Goal: Information Seeking & Learning: Compare options

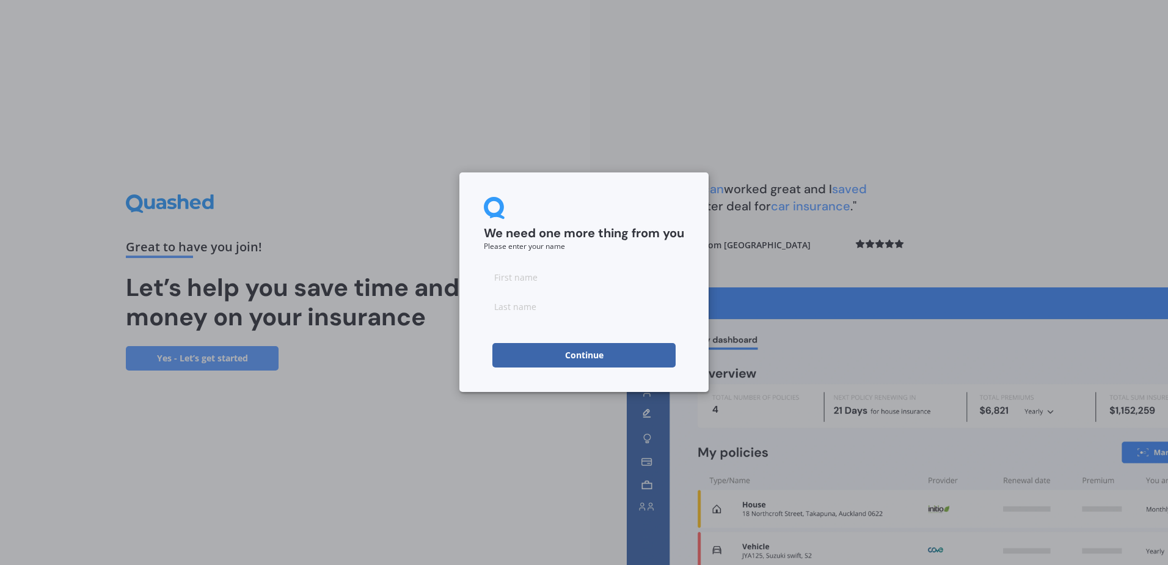
click at [540, 283] on input at bounding box center [584, 277] width 200 height 24
type input "[PERSON_NAME]"
click at [583, 354] on button "Continue" at bounding box center [583, 355] width 183 height 24
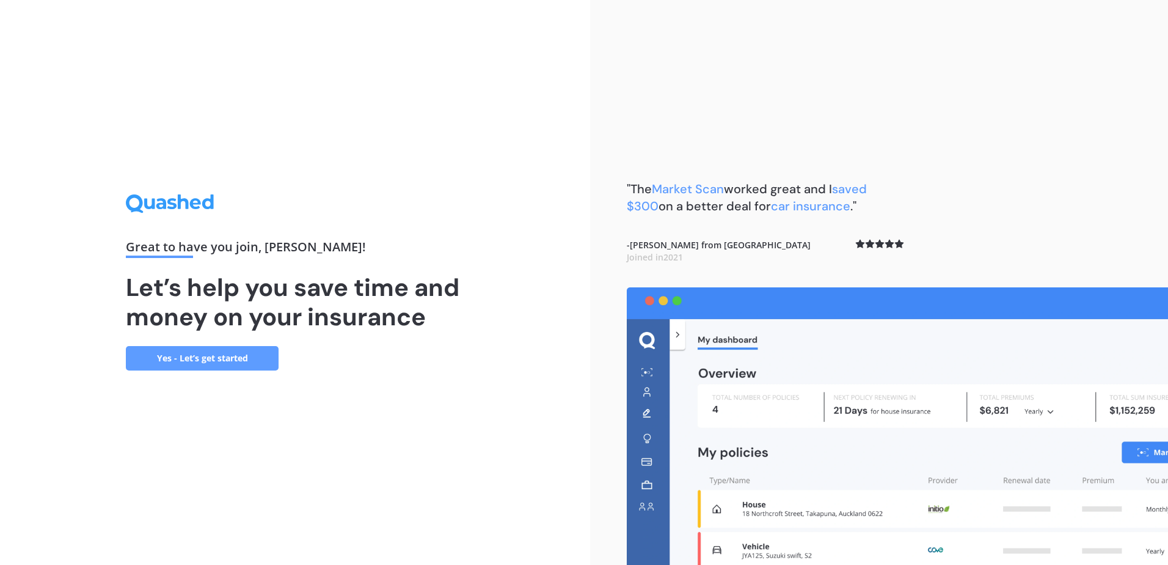
click at [223, 356] on link "Yes - Let’s get started" at bounding box center [202, 358] width 153 height 24
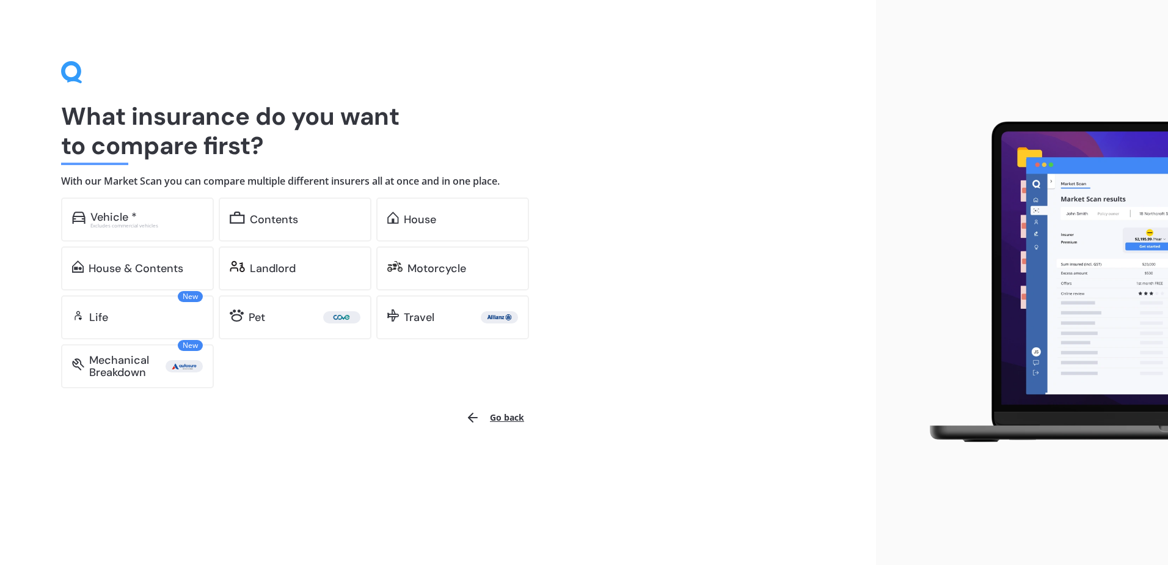
click at [142, 216] on div "Vehicle *" at bounding box center [146, 217] width 112 height 12
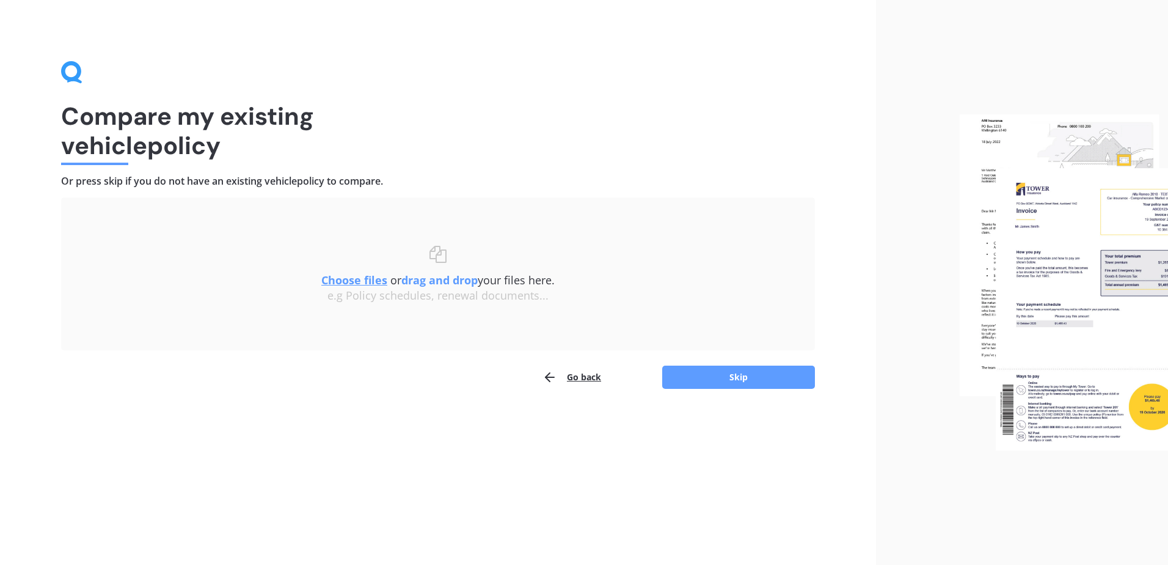
click at [737, 376] on button "Skip" at bounding box center [738, 376] width 153 height 23
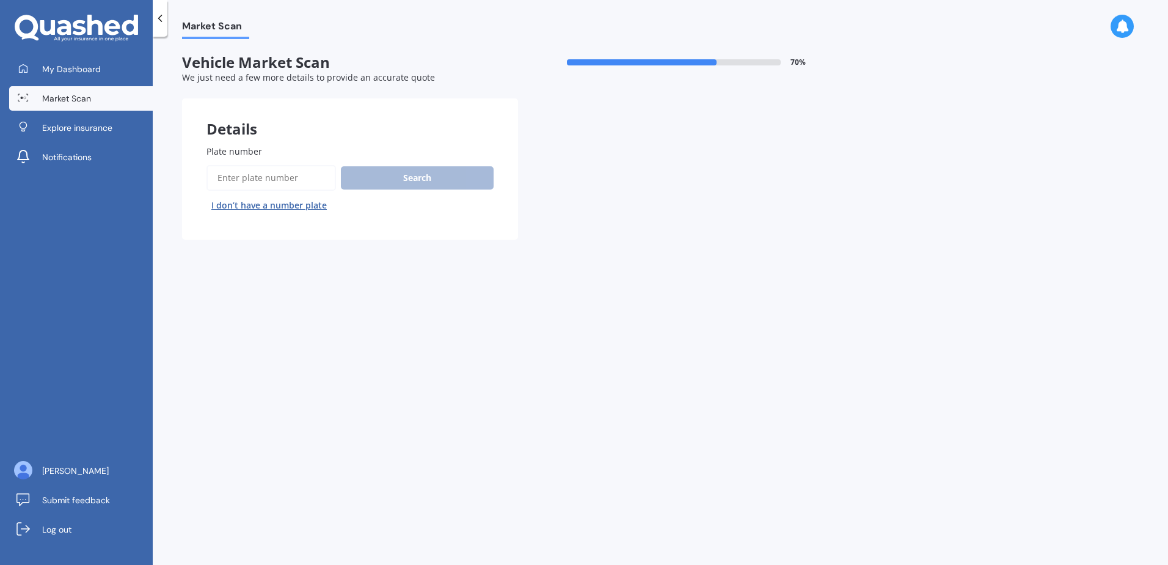
click at [246, 174] on input "Plate number" at bounding box center [272, 178] width 130 height 26
type input "mjt382"
click at [444, 172] on button "Search" at bounding box center [417, 177] width 153 height 23
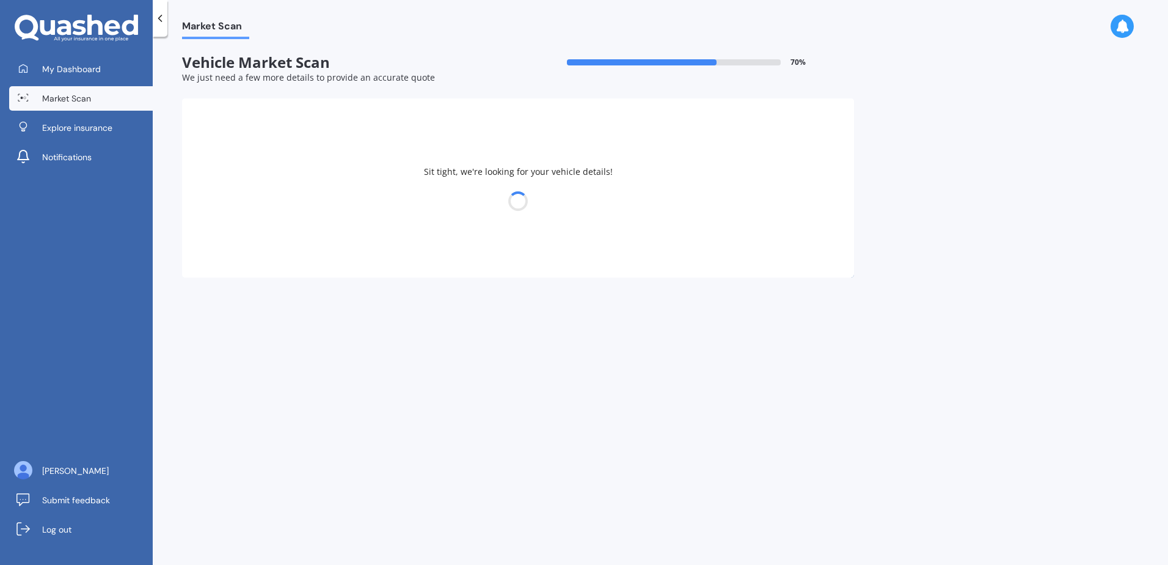
select select "NISSAN"
select select "E-NV200"
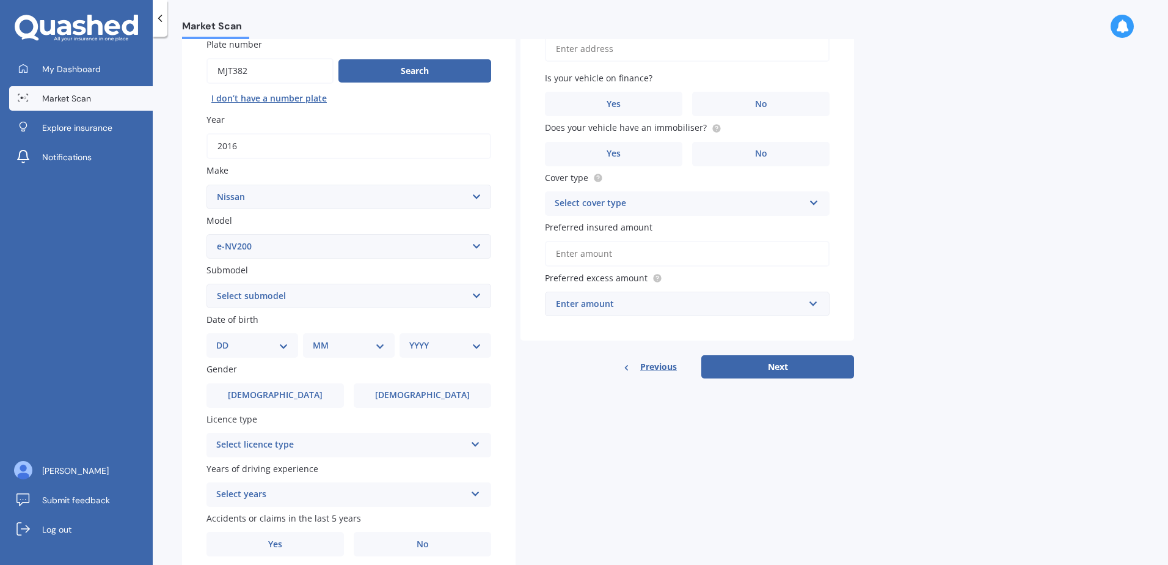
scroll to position [122, 0]
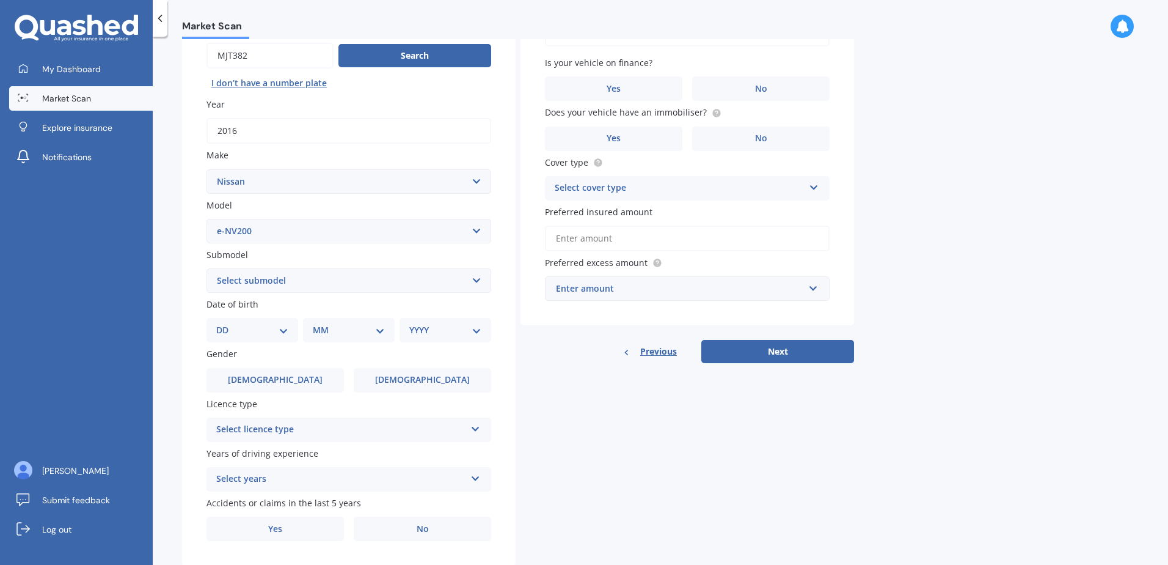
click at [477, 281] on select "Select submodel EV Hybrid" at bounding box center [349, 280] width 285 height 24
select select "EV"
click at [207, 268] on select "Select submodel EV Hybrid" at bounding box center [349, 280] width 285 height 24
click at [281, 330] on select "DD 01 02 03 04 05 06 07 08 09 10 11 12 13 14 15 16 17 18 19 20 21 22 23 24 25 2…" at bounding box center [252, 329] width 72 height 13
select select "31"
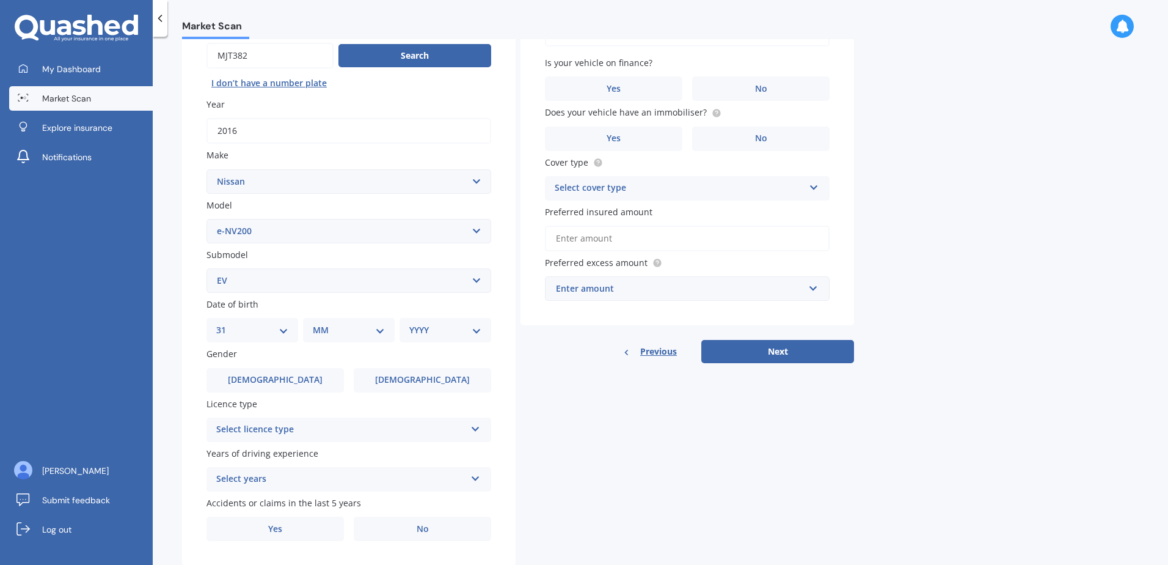
click at [226, 323] on select "DD 01 02 03 04 05 06 07 08 09 10 11 12 13 14 15 16 17 18 19 20 21 22 23 24 25 2…" at bounding box center [252, 329] width 72 height 13
click at [376, 331] on select "MM 01 02 03 04 05 06 07 08 09 10 11 12" at bounding box center [351, 329] width 67 height 13
select select "05"
click at [318, 323] on select "MM 01 02 03 04 05 06 07 08 09 10 11 12" at bounding box center [351, 329] width 67 height 13
click at [471, 328] on select "YYYY 2025 2024 2023 2022 2021 2020 2019 2018 2017 2016 2015 2014 2013 2012 2011…" at bounding box center [442, 329] width 67 height 13
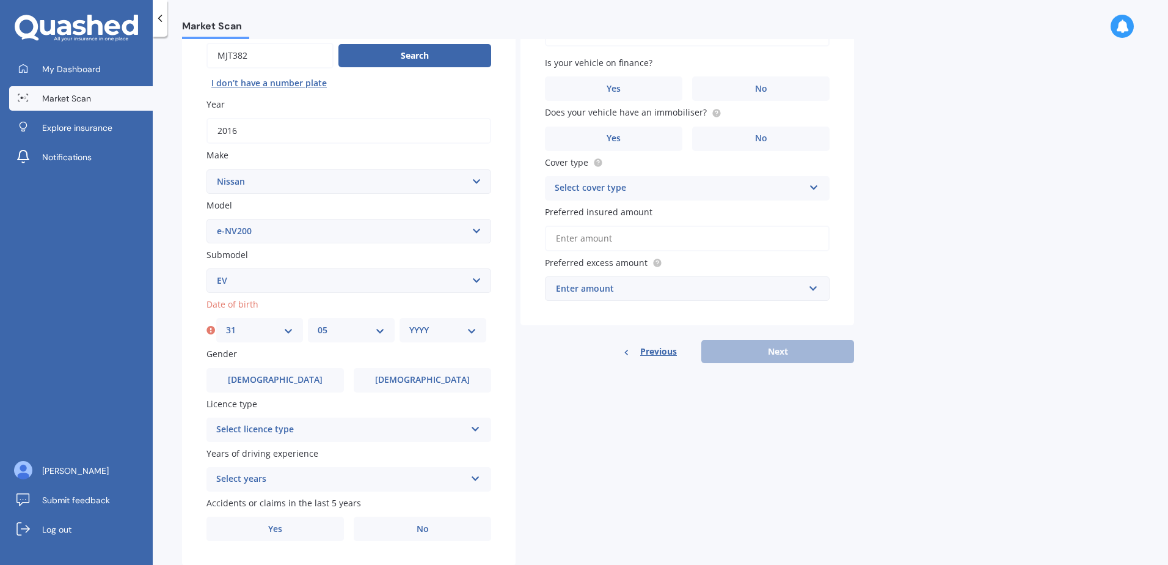
select select "1974"
click at [409, 323] on select "YYYY 2025 2024 2023 2022 2021 2020 2019 2018 2017 2016 2015 2014 2013 2012 2011…" at bounding box center [442, 329] width 67 height 13
click at [285, 376] on span "[DEMOGRAPHIC_DATA]" at bounding box center [275, 380] width 95 height 10
click at [0, 0] on input "[DEMOGRAPHIC_DATA]" at bounding box center [0, 0] width 0 height 0
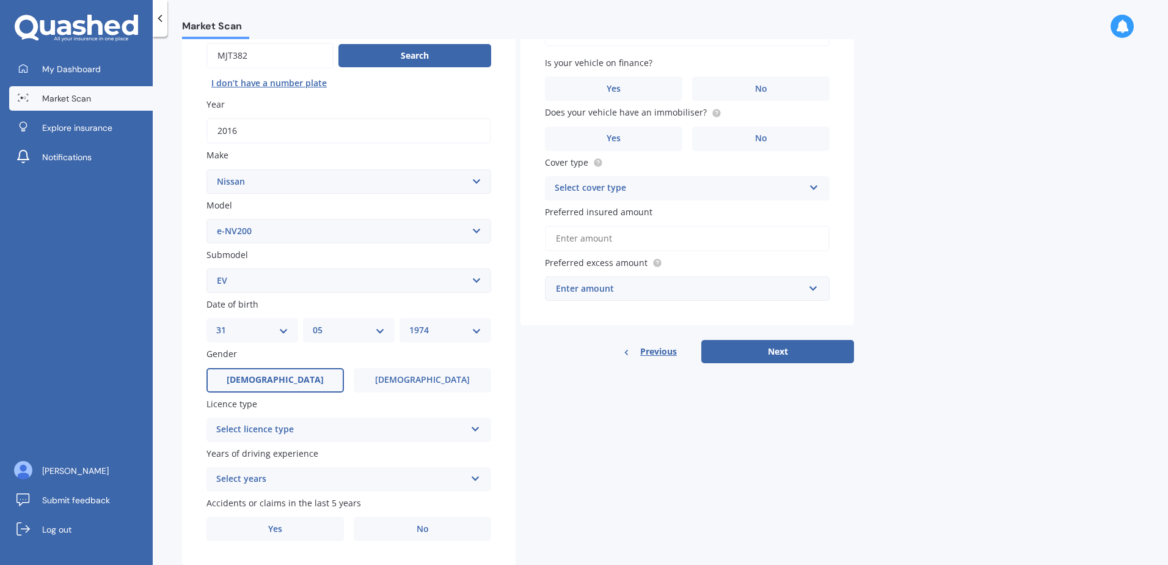
click at [477, 433] on div "Select licence type NZ Full NZ Restricted NZ Learners [GEOGRAPHIC_DATA] [GEOGRA…" at bounding box center [349, 429] width 285 height 24
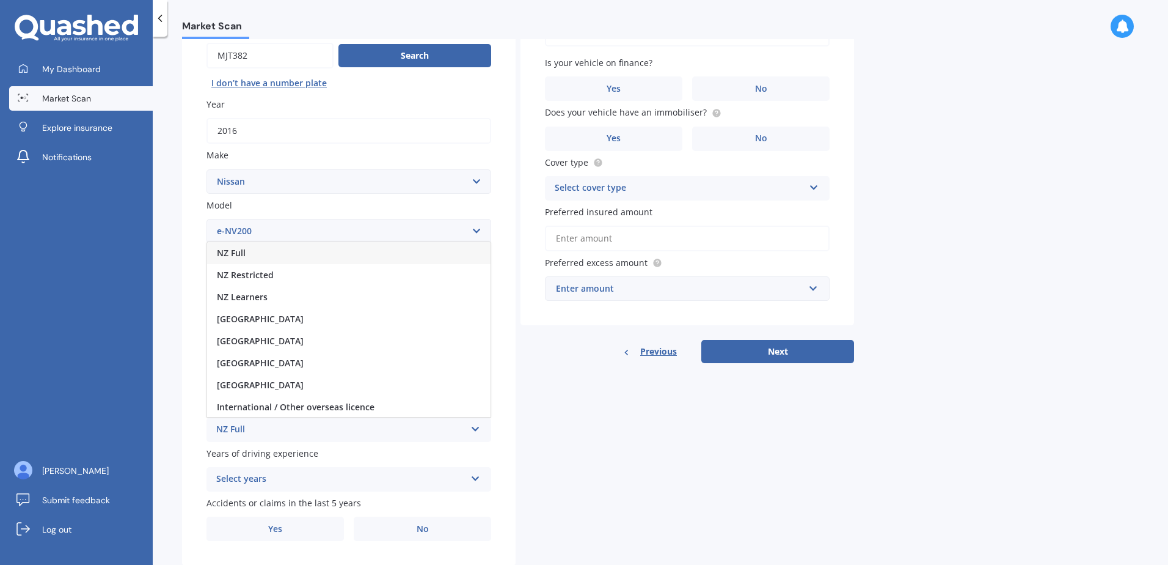
click at [245, 254] on span "NZ Full" at bounding box center [231, 253] width 29 height 12
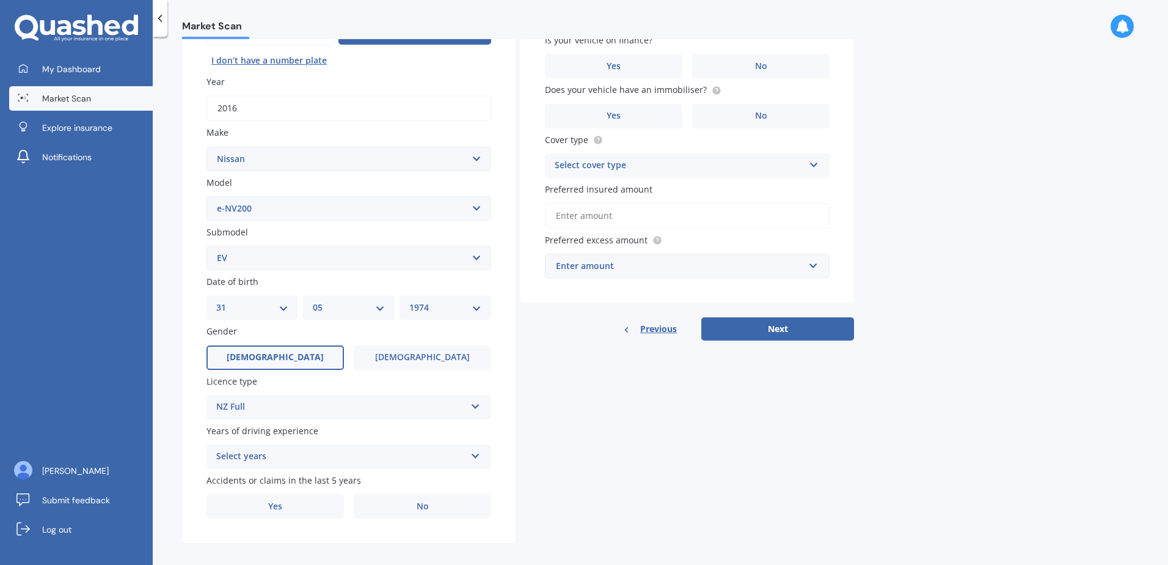
scroll to position [155, 0]
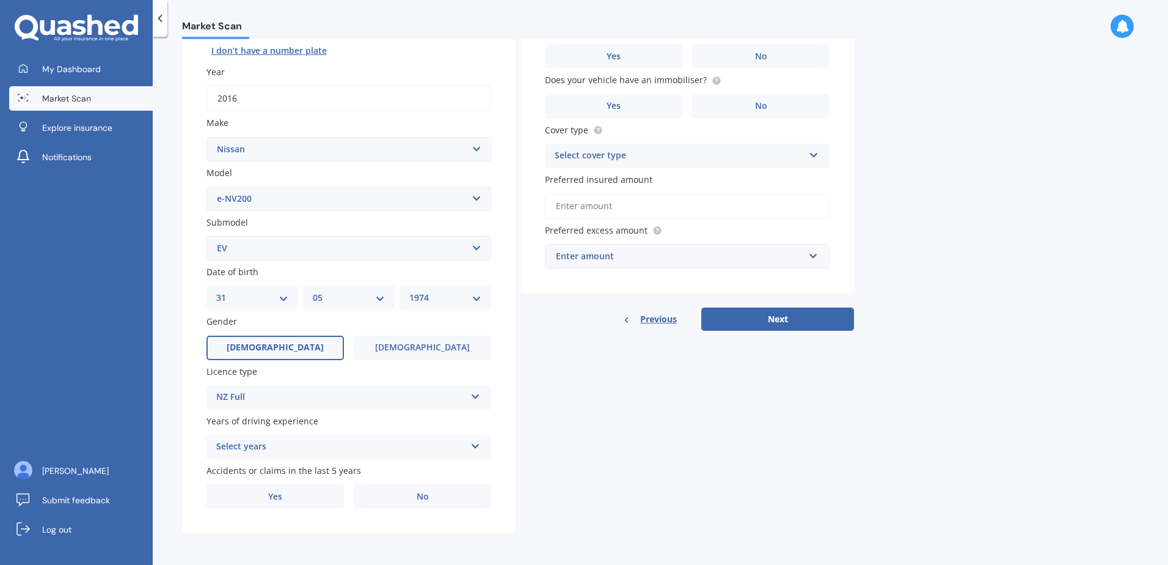
click at [472, 443] on icon at bounding box center [475, 443] width 10 height 9
click at [255, 337] on span "5 or more years" at bounding box center [250, 335] width 66 height 12
click at [298, 498] on label "Yes" at bounding box center [275, 496] width 137 height 24
click at [0, 0] on input "Yes" at bounding box center [0, 0] width 0 height 0
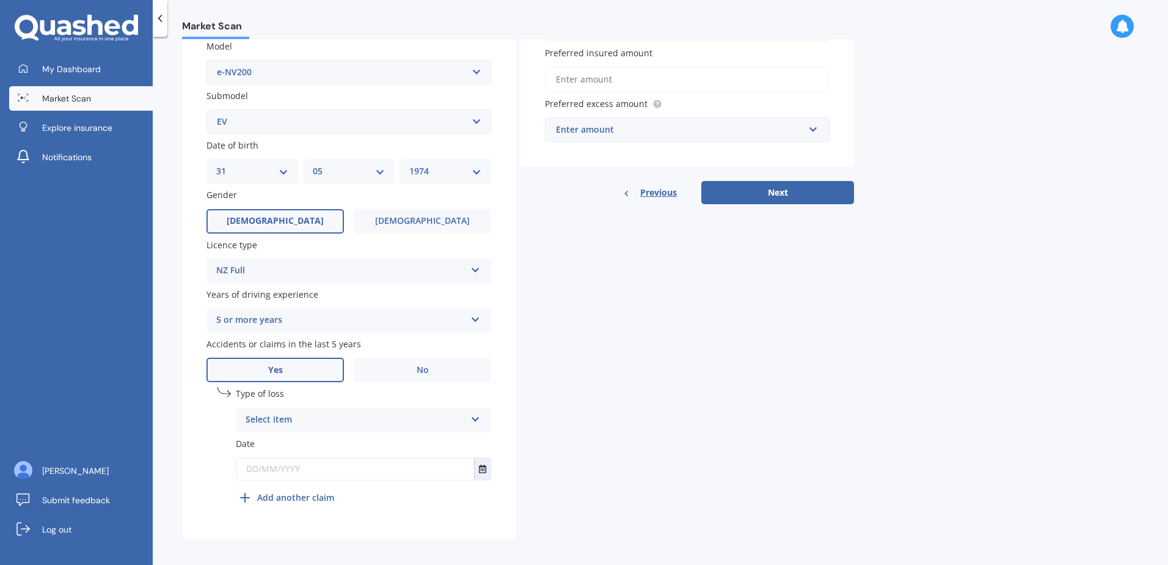
scroll to position [287, 0]
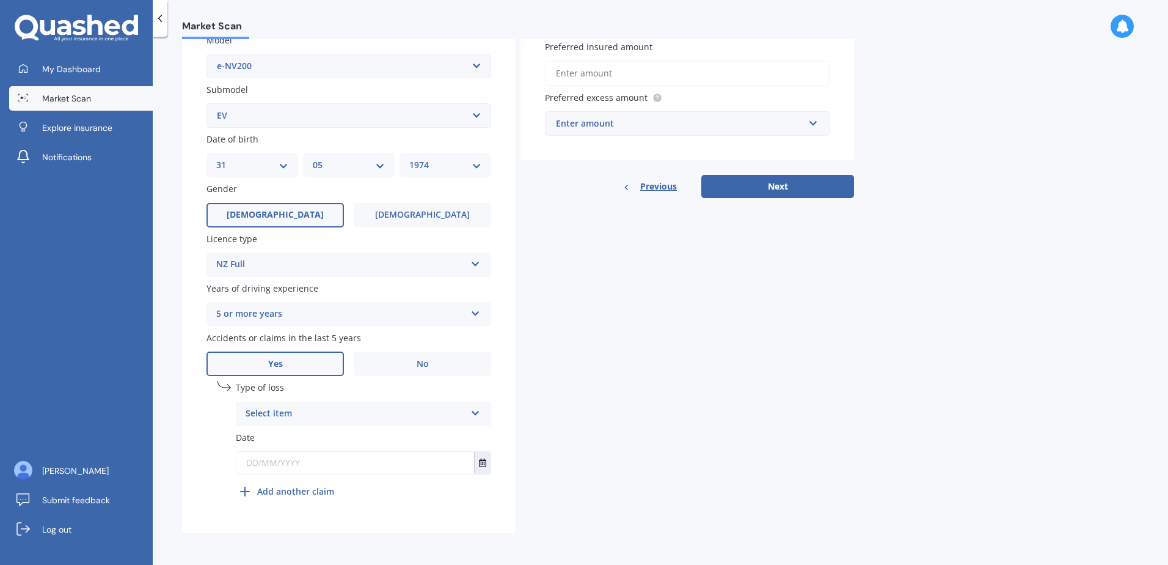
click at [477, 417] on div "Select item At fault accident Not at fault accident" at bounding box center [363, 413] width 255 height 24
click at [323, 461] on span "Not at fault accident" at bounding box center [289, 459] width 87 height 12
click at [478, 461] on button "Select date" at bounding box center [482, 463] width 16 height 22
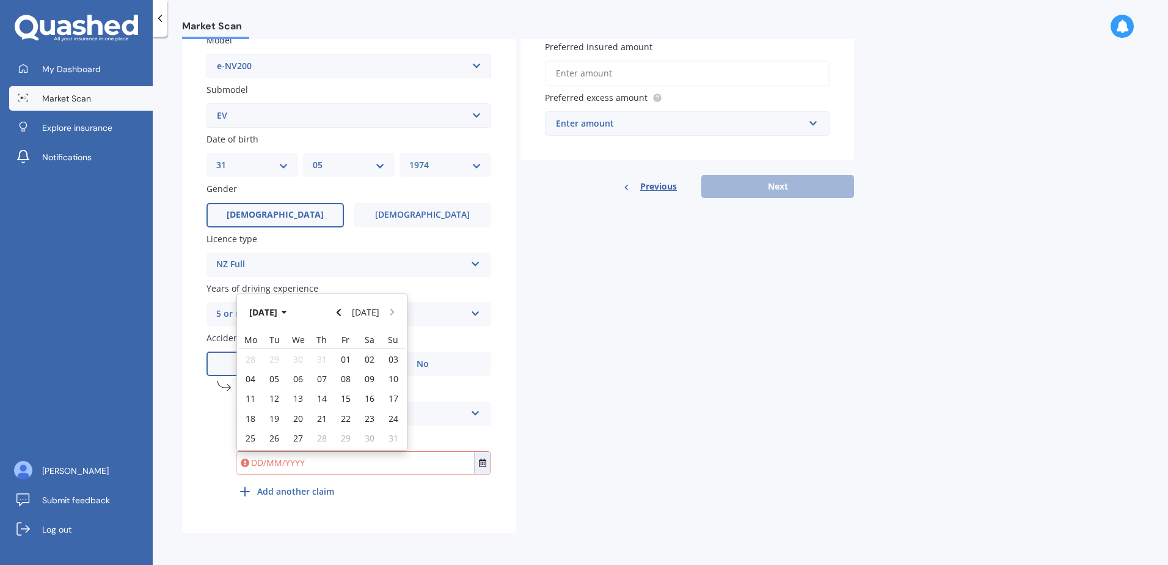
click at [287, 312] on icon "button" at bounding box center [284, 312] width 5 height 9
click at [276, 311] on icon "button" at bounding box center [275, 312] width 5 height 3
click at [265, 391] on span "2023" at bounding box center [260, 390] width 20 height 12
click at [304, 389] on span "Jun" at bounding box center [300, 390] width 13 height 12
drag, startPoint x: 480, startPoint y: 466, endPoint x: 376, endPoint y: 441, distance: 107.4
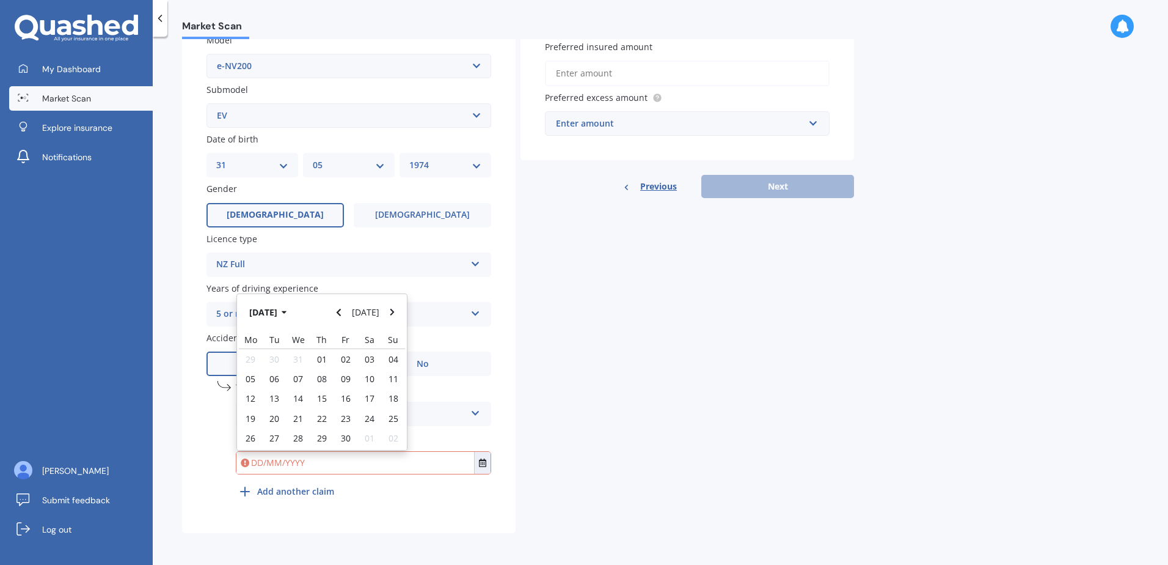
click at [388, 458] on div at bounding box center [363, 463] width 254 height 22
click at [371, 420] on span "24" at bounding box center [370, 418] width 10 height 12
type input "[DATE]"
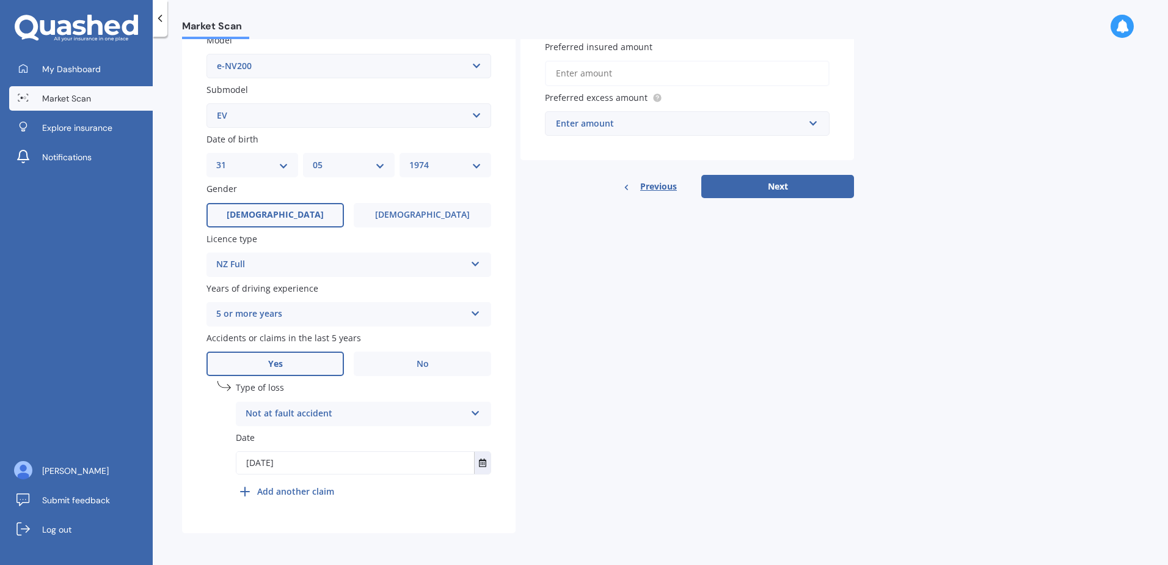
scroll to position [43, 0]
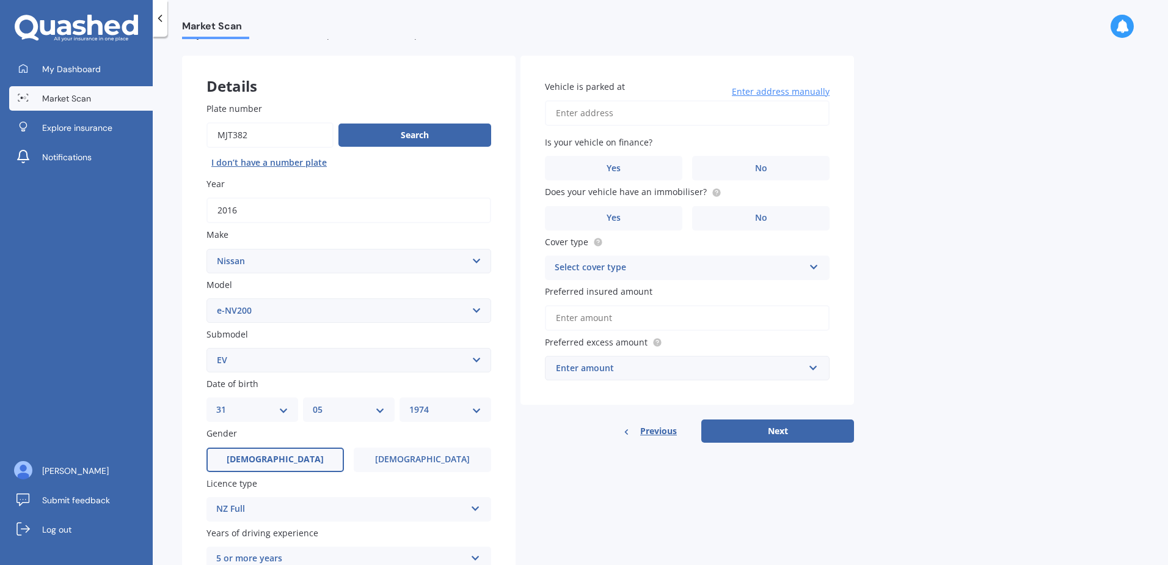
click at [626, 112] on input "Vehicle is parked at" at bounding box center [687, 113] width 285 height 26
type input "[STREET_ADDRESS]"
type input "$7,400"
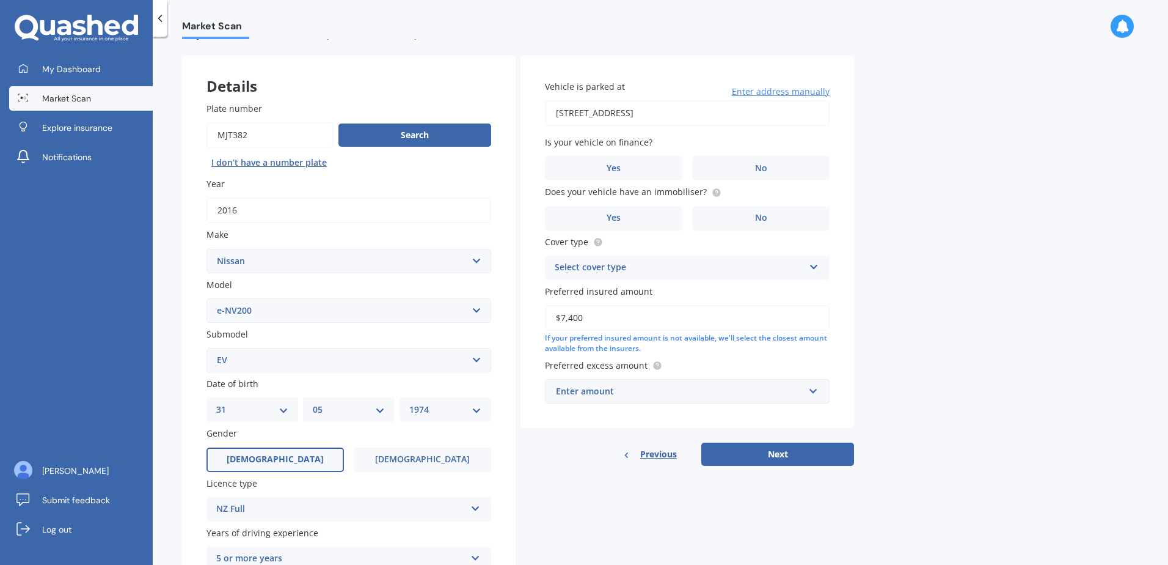
click at [742, 167] on label "No" at bounding box center [760, 168] width 137 height 24
click at [0, 0] on input "No" at bounding box center [0, 0] width 0 height 0
click at [783, 217] on label "No" at bounding box center [760, 218] width 137 height 24
click at [0, 0] on input "No" at bounding box center [0, 0] width 0 height 0
click at [812, 268] on icon at bounding box center [814, 264] width 10 height 9
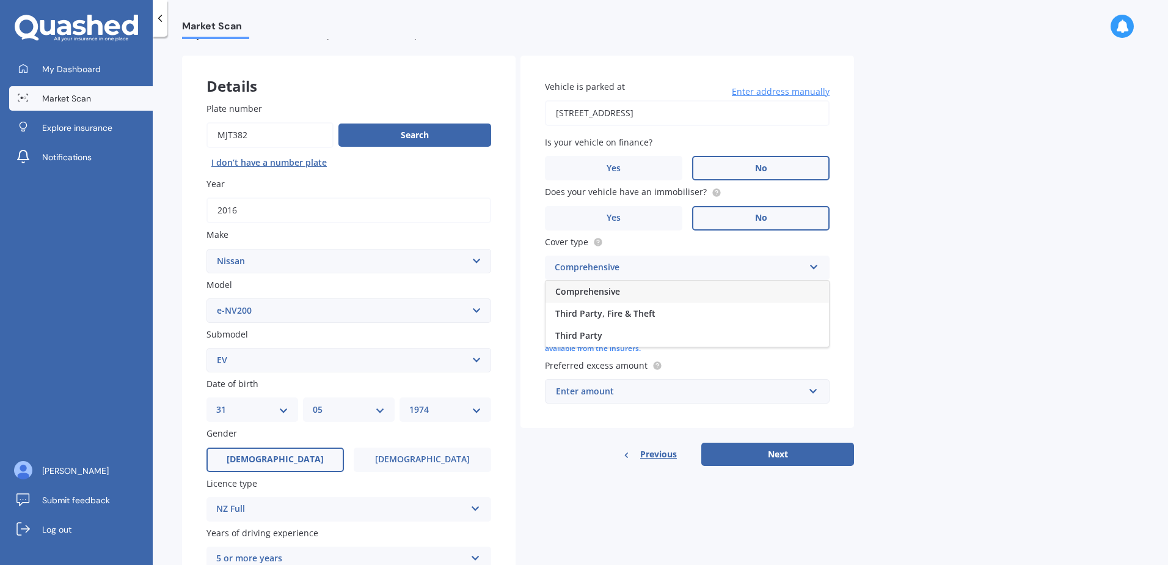
click at [624, 315] on span "Third Party, Fire & Theft" at bounding box center [605, 313] width 100 height 12
click at [792, 454] on button "Next" at bounding box center [777, 453] width 153 height 23
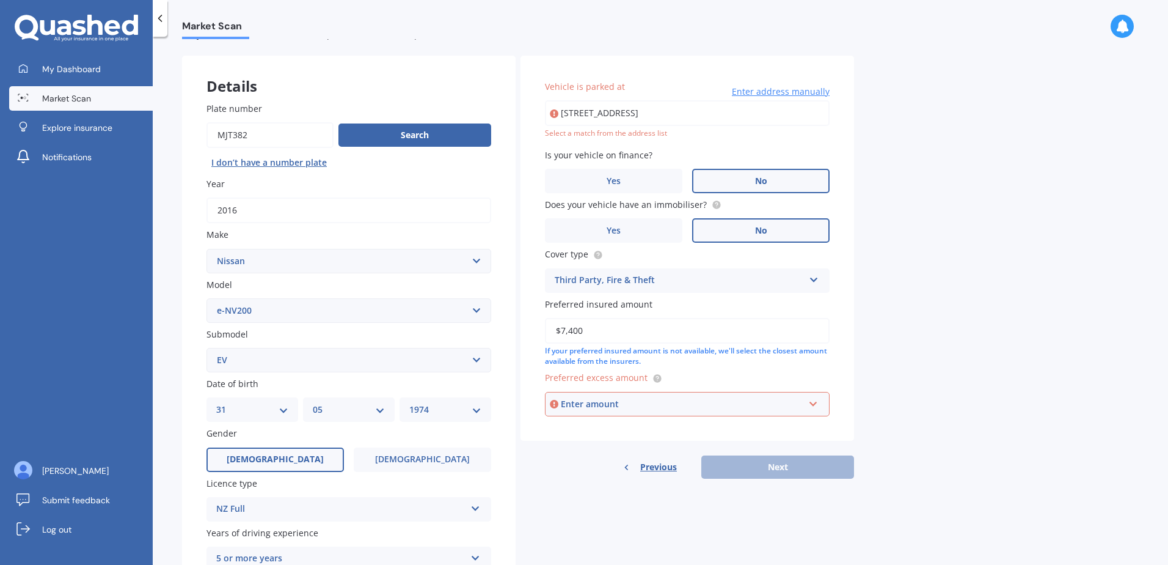
click at [770, 116] on input "[STREET_ADDRESS]" at bounding box center [687, 113] width 285 height 26
click at [761, 469] on div "Previous Next" at bounding box center [688, 466] width 334 height 23
click at [818, 404] on input "text" at bounding box center [683, 403] width 274 height 23
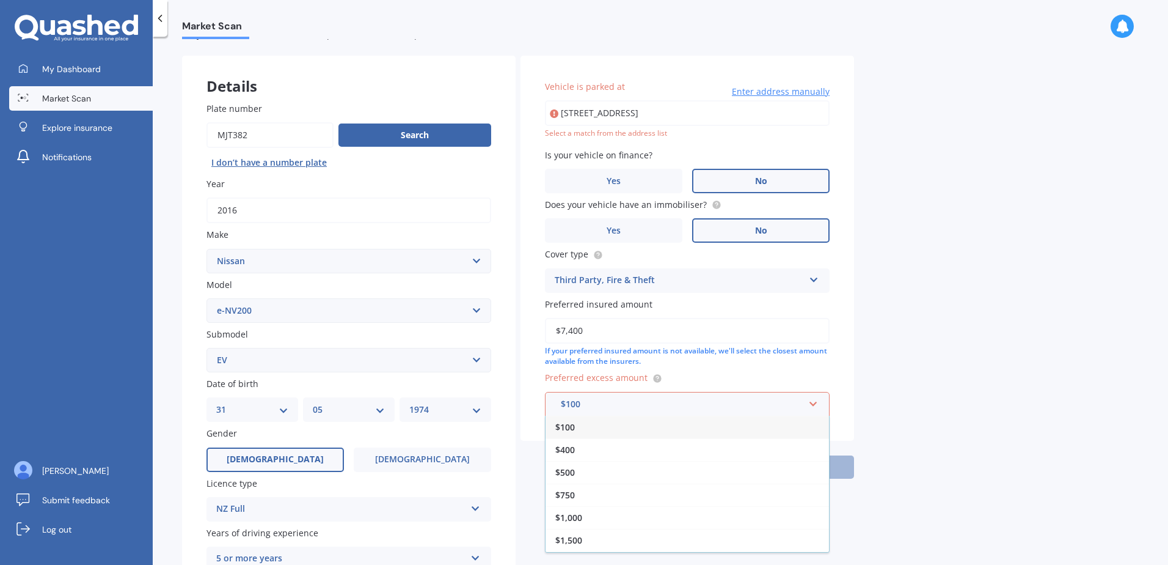
click at [577, 477] on div "$500" at bounding box center [687, 472] width 283 height 23
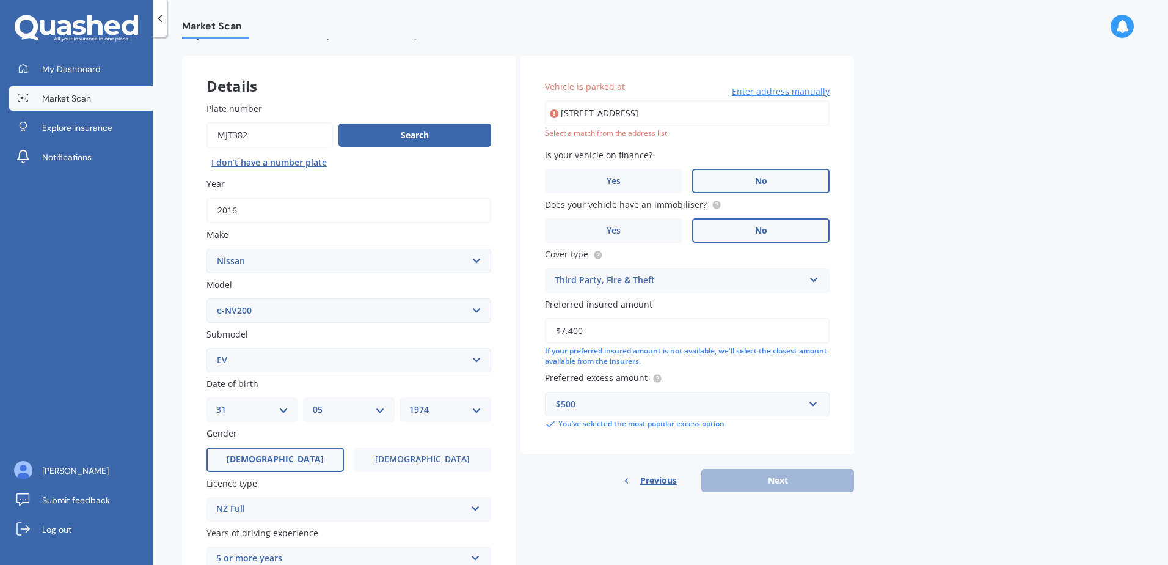
click at [777, 478] on div "Previous Next" at bounding box center [688, 480] width 334 height 23
click at [678, 121] on input "[STREET_ADDRESS]" at bounding box center [687, 113] width 285 height 26
drag, startPoint x: 771, startPoint y: 114, endPoint x: 465, endPoint y: 116, distance: 306.1
click at [465, 116] on div "Details Plate number Search I don’t have a number plate Year [DATE] Make Select…" at bounding box center [518, 417] width 672 height 722
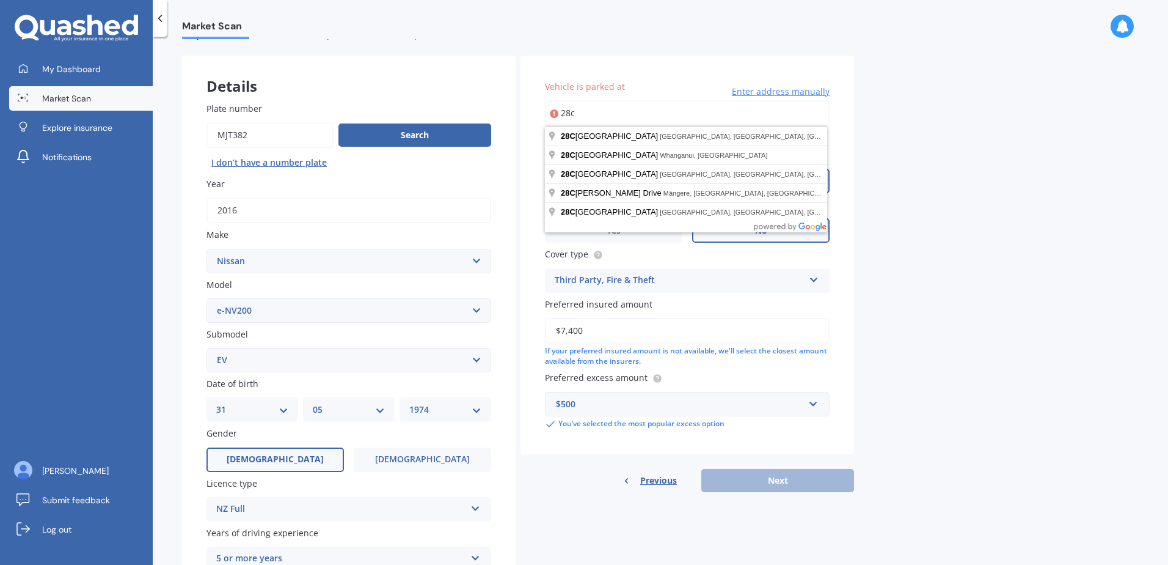
click at [935, 303] on div "Market Scan Vehicle Market Scan 70 % We just need a few more details to provide…" at bounding box center [660, 303] width 1015 height 528
click at [609, 115] on input "28c" at bounding box center [687, 113] width 285 height 26
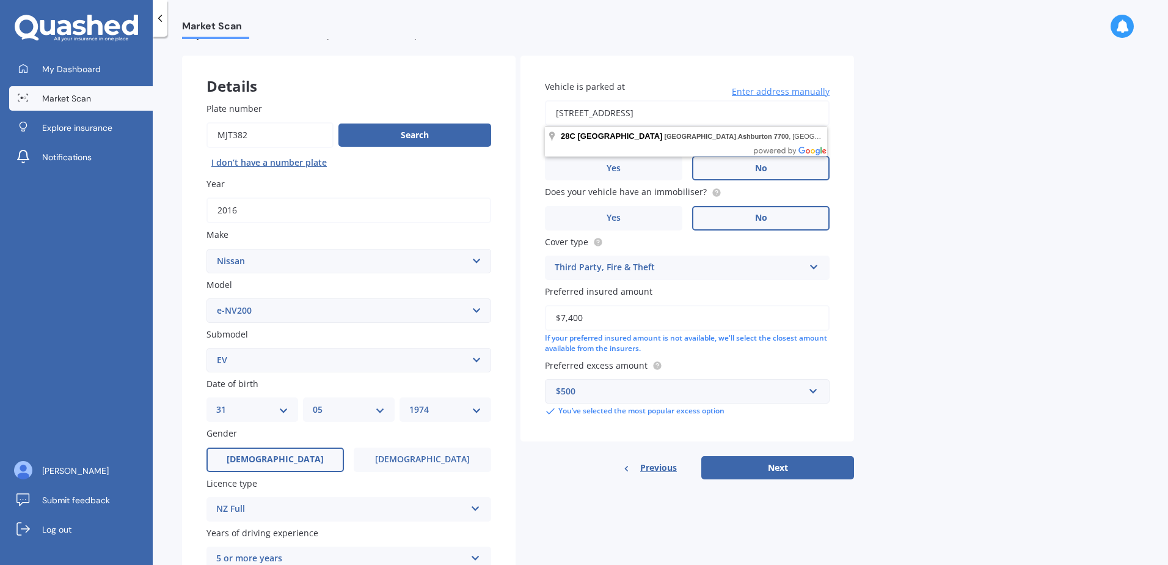
drag, startPoint x: 808, startPoint y: 114, endPoint x: 485, endPoint y: 136, distance: 324.0
click at [485, 136] on div "Details Plate number Search I don’t have a number plate Year [DATE] Make Select…" at bounding box center [518, 417] width 672 height 722
type input "[STREET_ADDRESS]"
click at [794, 463] on button "Next" at bounding box center [777, 467] width 153 height 23
select select "31"
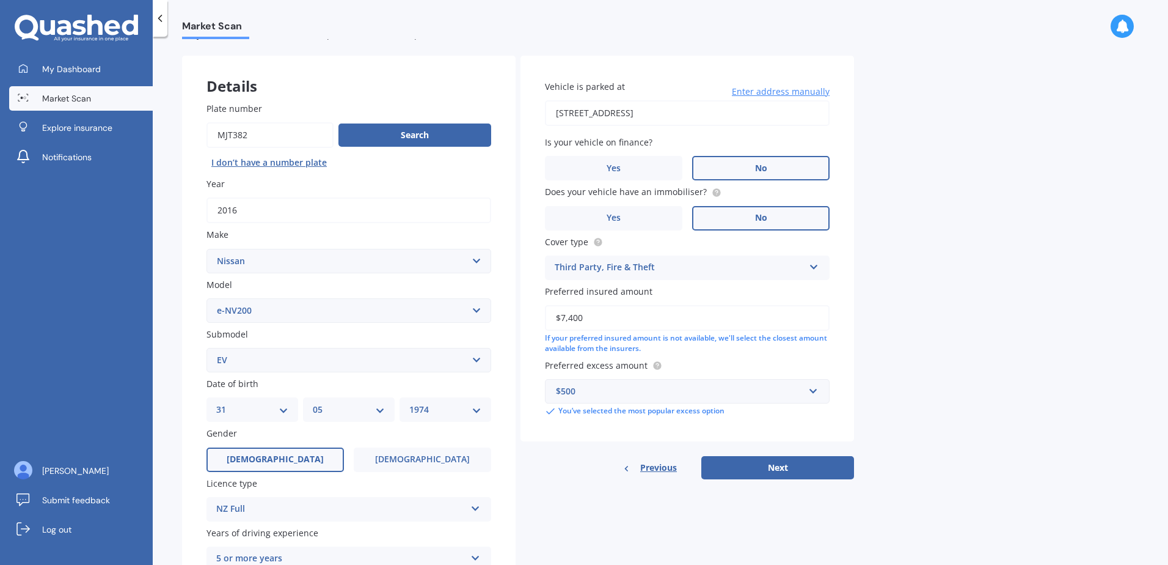
select select "05"
select select "1974"
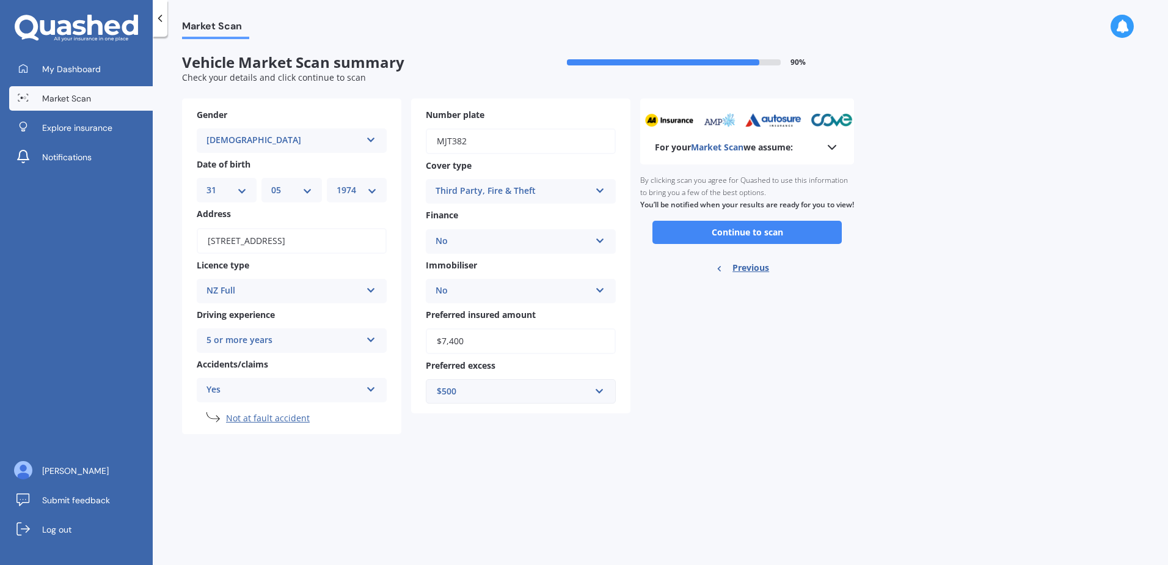
scroll to position [0, 0]
click at [762, 244] on button "Continue to scan" at bounding box center [747, 232] width 189 height 23
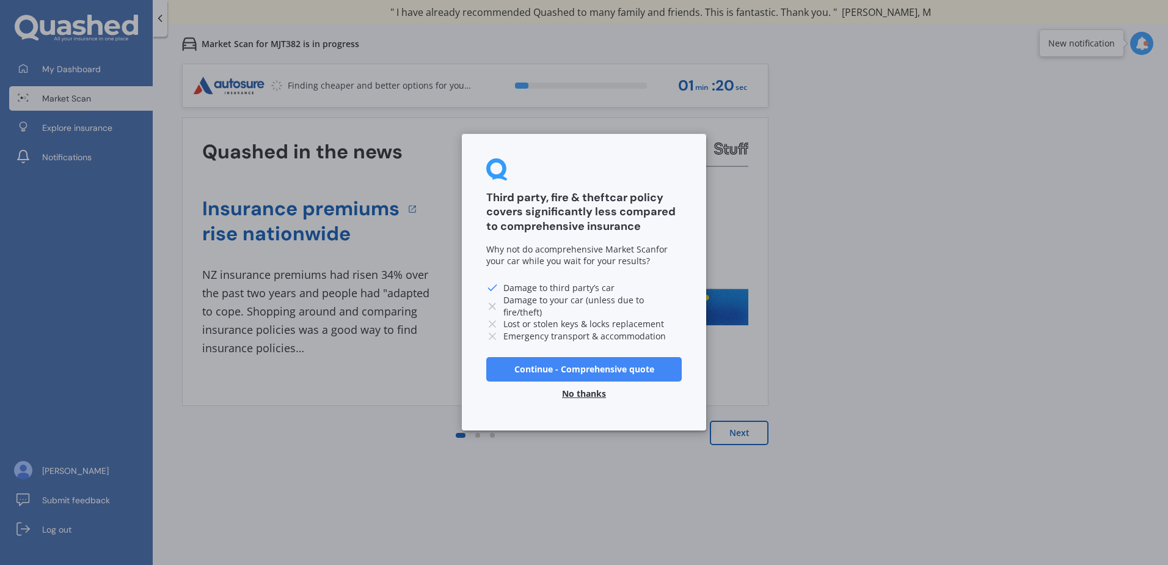
click at [593, 392] on button "No thanks" at bounding box center [584, 394] width 59 height 24
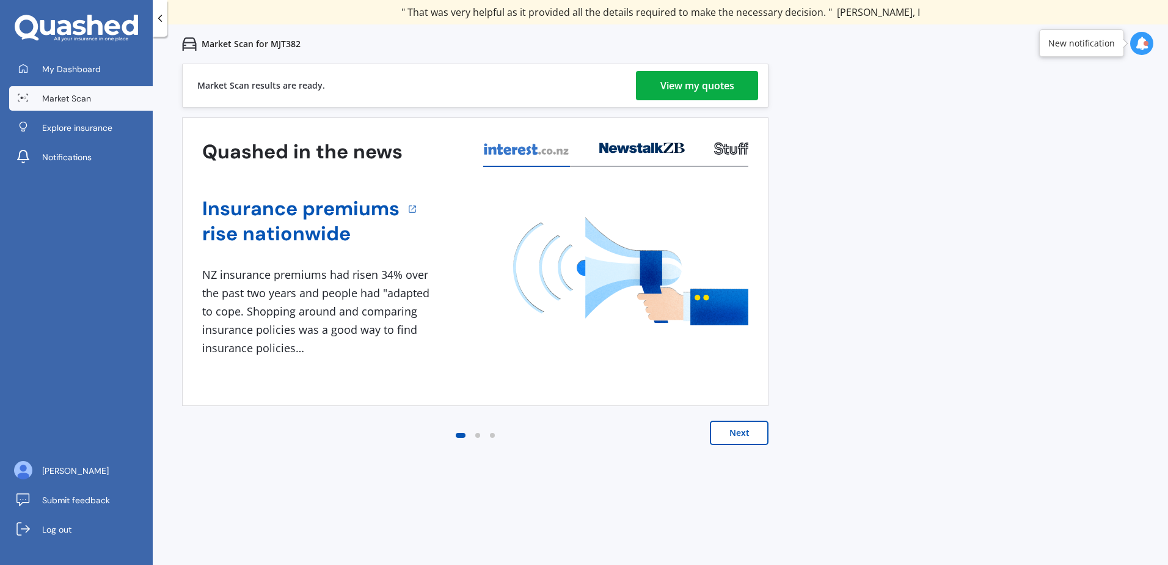
click at [725, 430] on button "Next" at bounding box center [739, 432] width 59 height 24
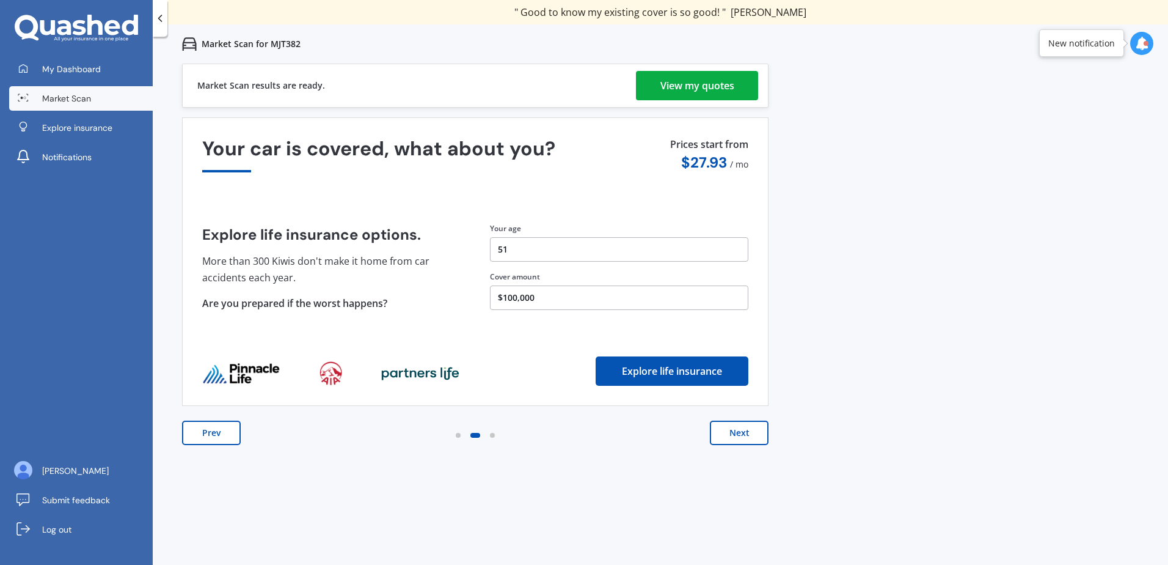
click at [733, 437] on button "Next" at bounding box center [739, 432] width 59 height 24
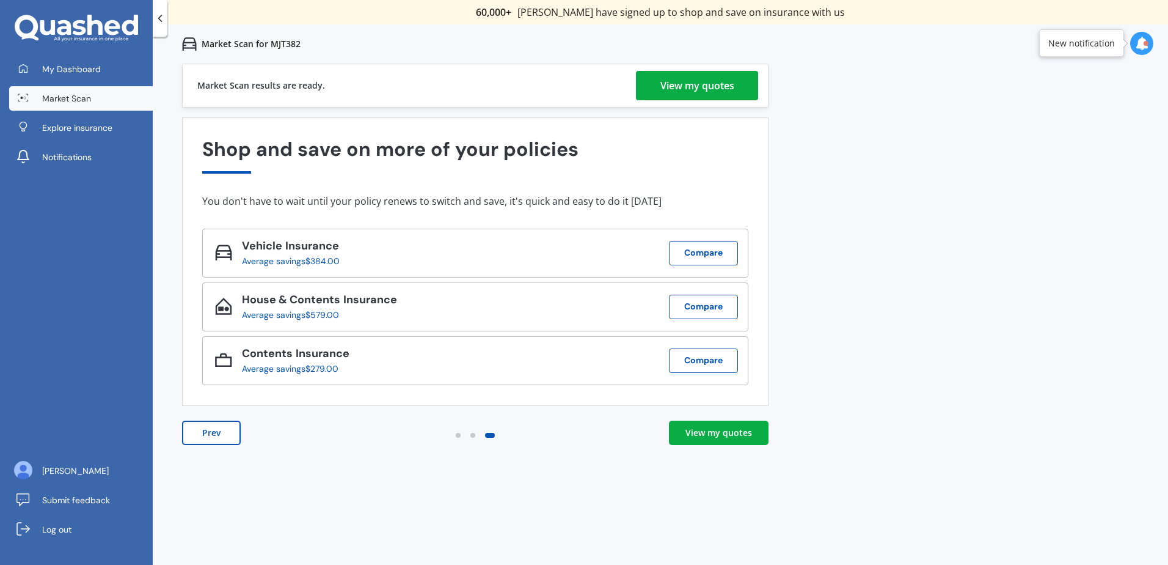
click at [692, 304] on button "Compare" at bounding box center [703, 306] width 69 height 24
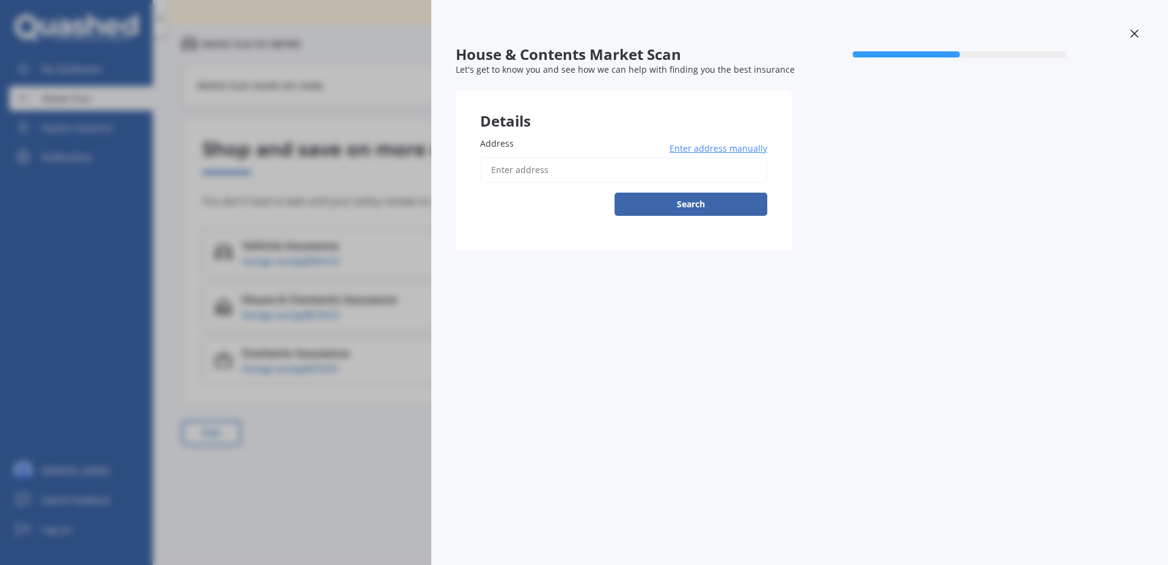
click at [540, 169] on input "Address" at bounding box center [623, 170] width 287 height 26
type input "[STREET_ADDRESS]"
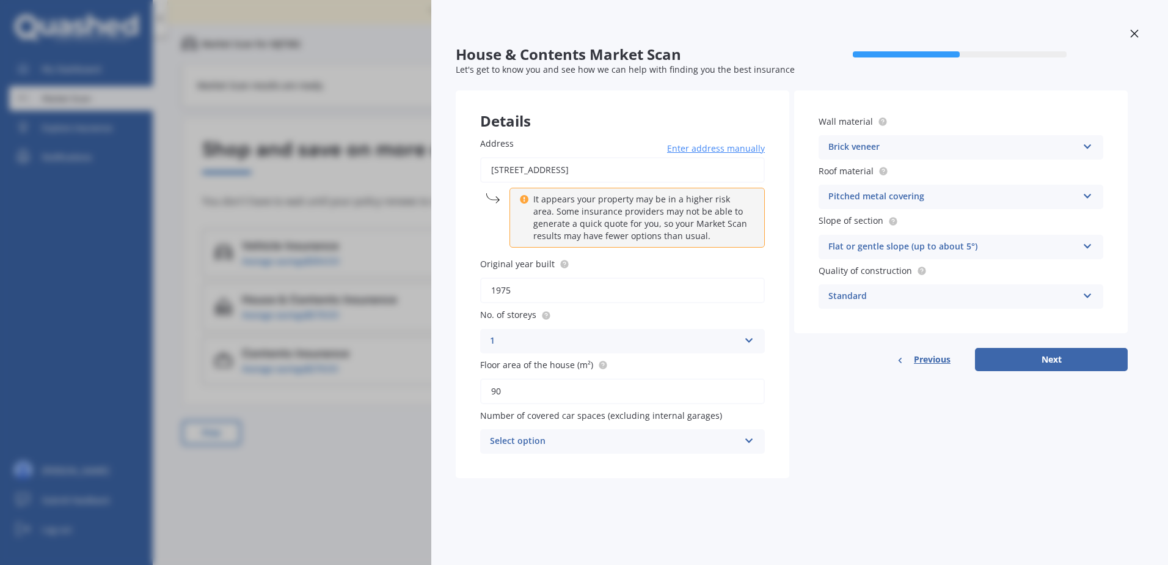
click at [1068, 361] on button "Next" at bounding box center [1051, 359] width 153 height 23
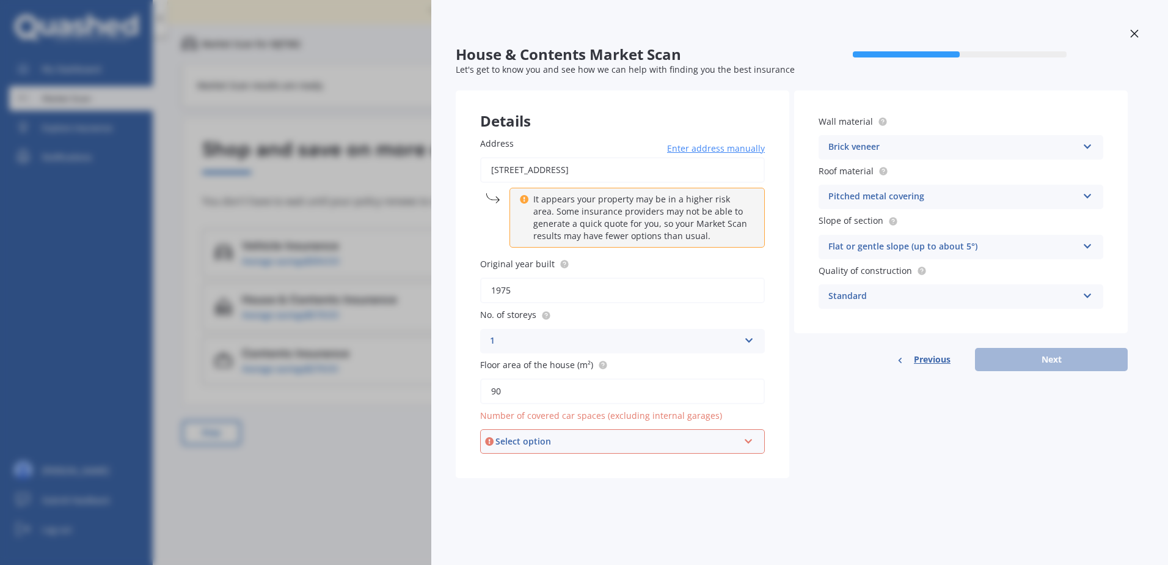
click at [752, 441] on icon at bounding box center [749, 438] width 10 height 9
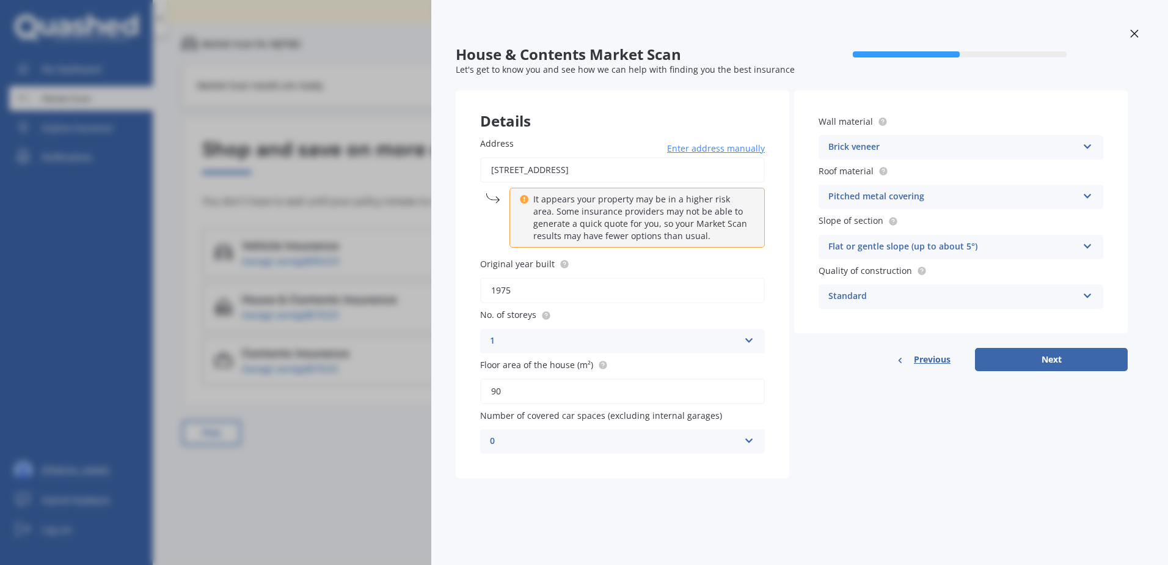
click at [904, 431] on div "Details Address [STREET_ADDRESS] Enter address manually It appears your propert…" at bounding box center [792, 283] width 672 height 387
click at [1037, 357] on button "Next" at bounding box center [1051, 359] width 153 height 23
select select "31"
select select "05"
select select "1974"
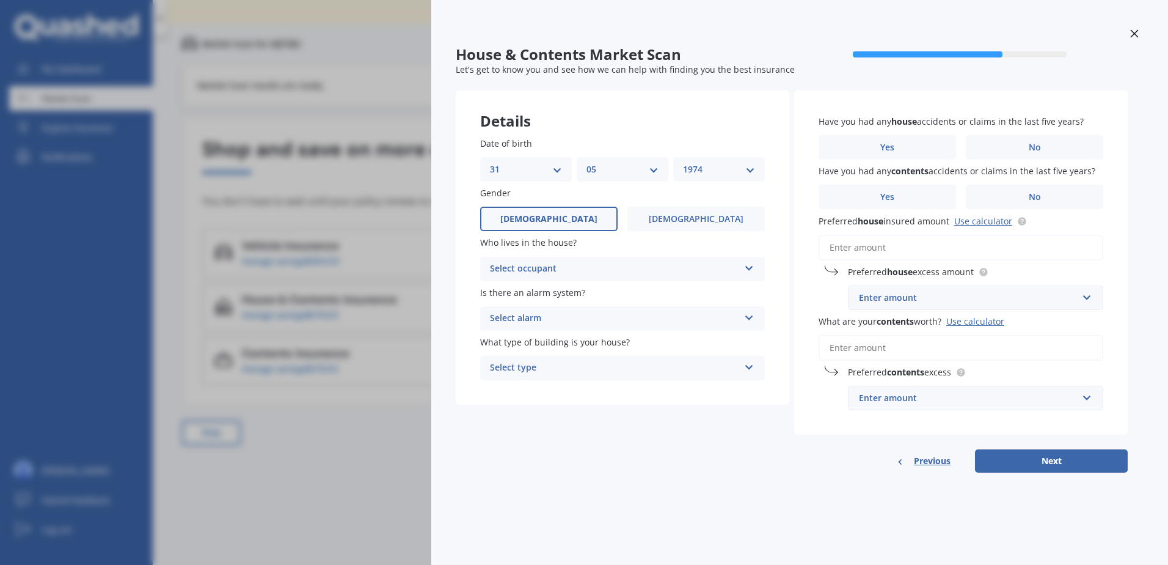
click at [746, 366] on icon at bounding box center [749, 364] width 10 height 9
click at [625, 412] on span "Multi-unit (in a block of 6 or less)" at bounding box center [560, 414] width 138 height 12
click at [1025, 148] on label "No" at bounding box center [1034, 147] width 137 height 24
click at [0, 0] on input "No" at bounding box center [0, 0] width 0 height 0
click at [1040, 202] on span "No" at bounding box center [1035, 197] width 12 height 10
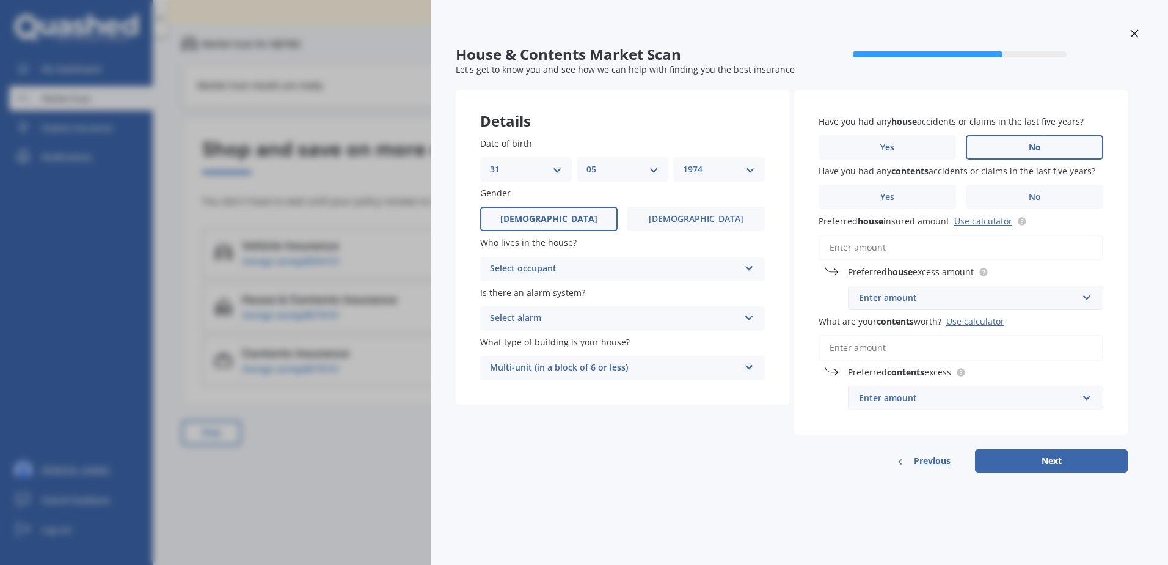
click at [0, 0] on input "No" at bounding box center [0, 0] width 0 height 0
click at [865, 197] on label "Yes" at bounding box center [887, 197] width 137 height 24
click at [0, 0] on input "Yes" at bounding box center [0, 0] width 0 height 0
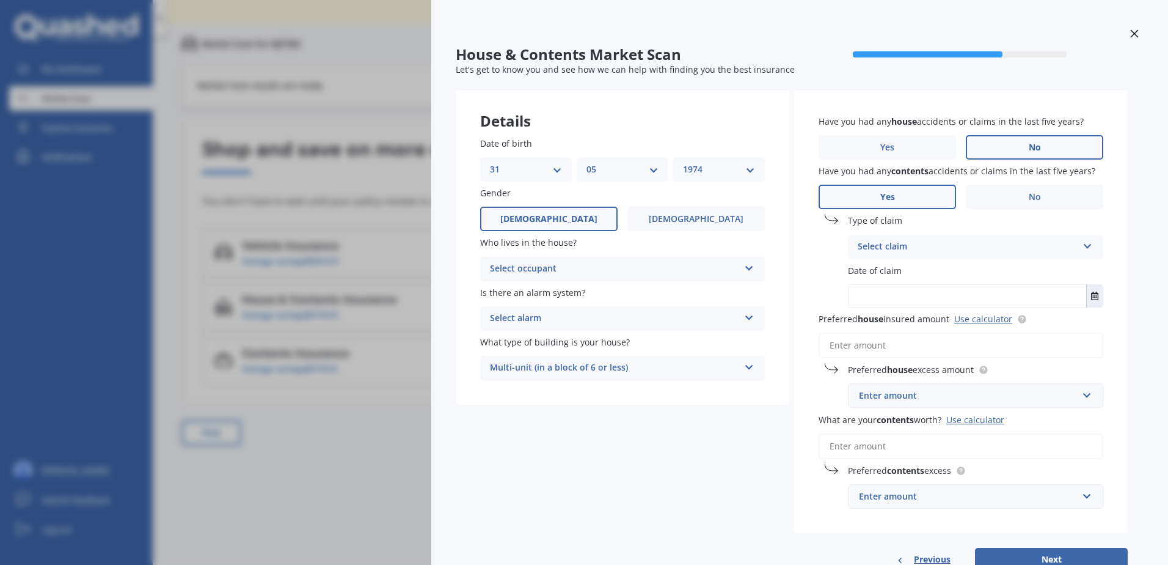
click at [1081, 245] on div "Select claim Accidental damage Broken glass Earthquake Fire Flood Fusion Gradua…" at bounding box center [975, 247] width 255 height 24
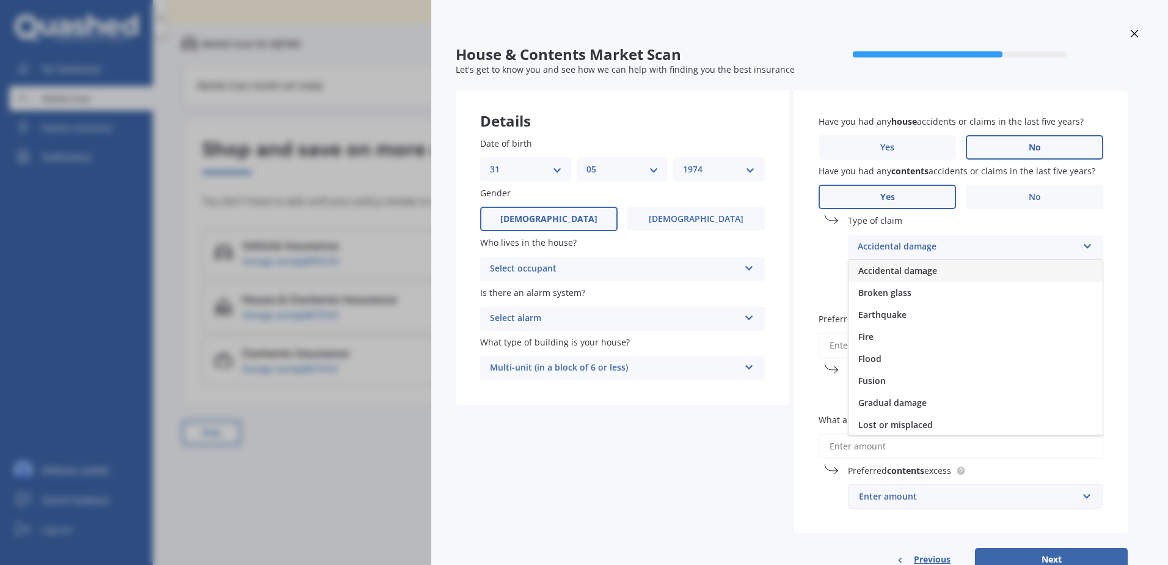
click at [897, 273] on span "Accidental damage" at bounding box center [897, 271] width 79 height 12
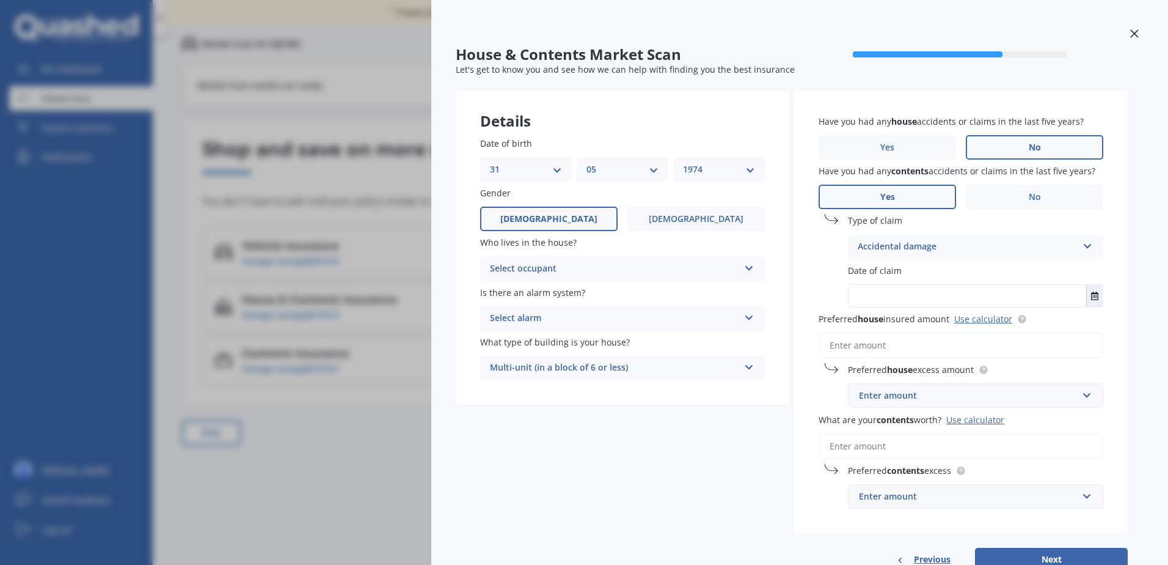
click at [1048, 205] on label "No" at bounding box center [1034, 197] width 137 height 24
click at [0, 0] on input "No" at bounding box center [0, 0] width 0 height 0
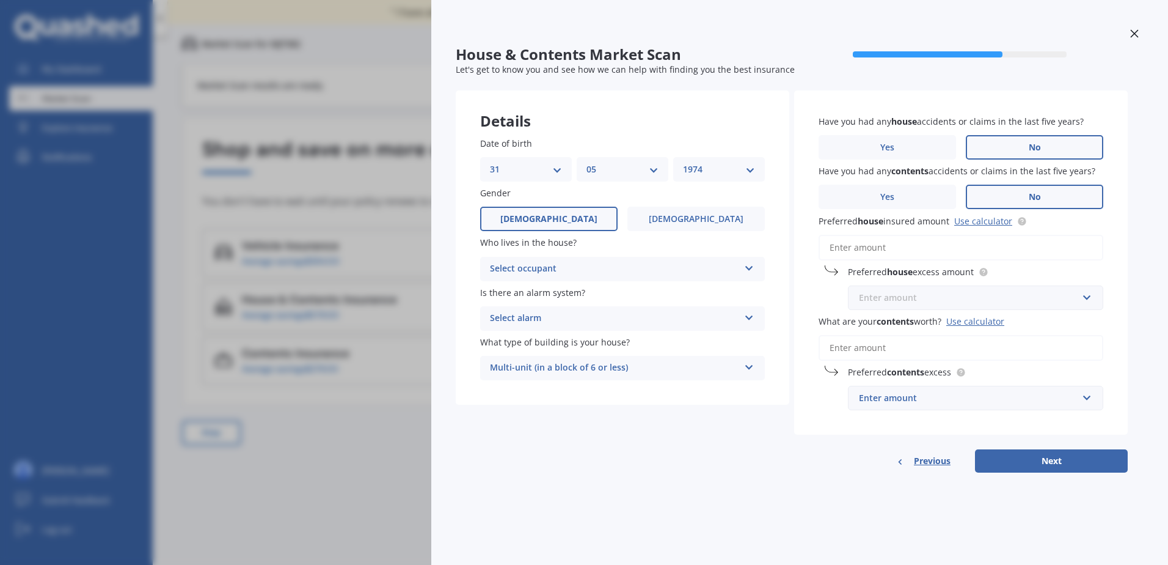
click at [1093, 290] on input "text" at bounding box center [971, 297] width 244 height 23
click at [1084, 298] on input "text" at bounding box center [971, 297] width 244 height 23
click at [958, 430] on div "$2,000" at bounding box center [976, 433] width 254 height 23
click at [1097, 393] on div "Enter amount $250 $300 $400 $500 $750 $1,000 $2,000" at bounding box center [975, 398] width 255 height 24
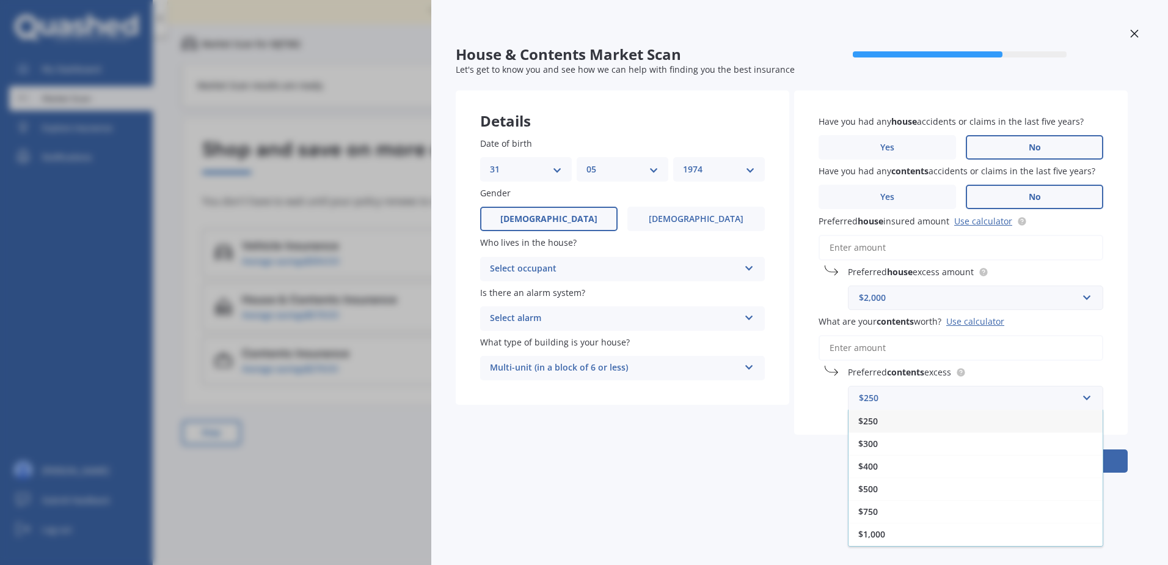
click at [1097, 393] on div "$250 $250 $300 $400 $500 $750 $1,000 $2,000" at bounding box center [975, 398] width 255 height 24
click at [890, 463] on div "$500" at bounding box center [976, 466] width 254 height 23
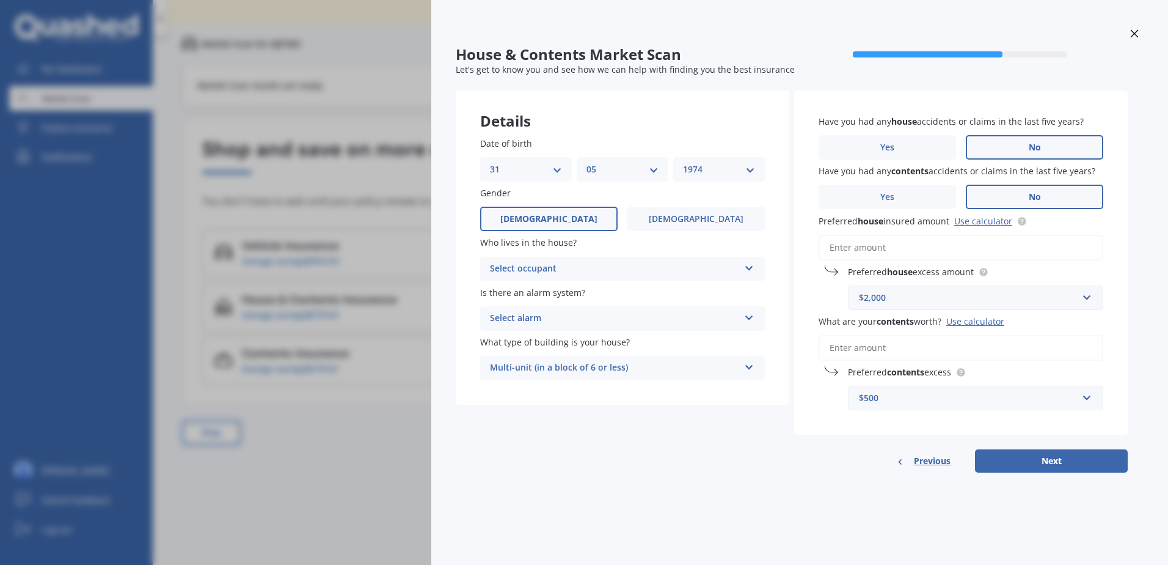
click at [1080, 456] on button "Next" at bounding box center [1051, 460] width 153 height 23
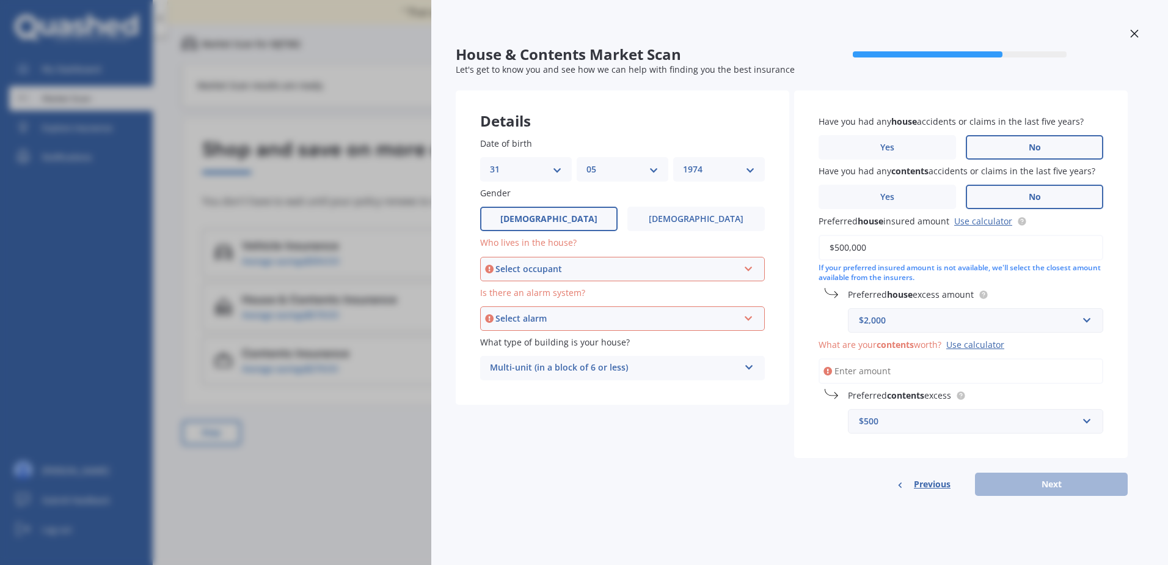
type input "$500,000"
click at [1047, 481] on div "Previous Next" at bounding box center [961, 483] width 334 height 23
click at [1056, 483] on div "Previous Next" at bounding box center [961, 483] width 334 height 23
click at [899, 368] on input "What are your contents worth? Use calculator" at bounding box center [961, 371] width 285 height 26
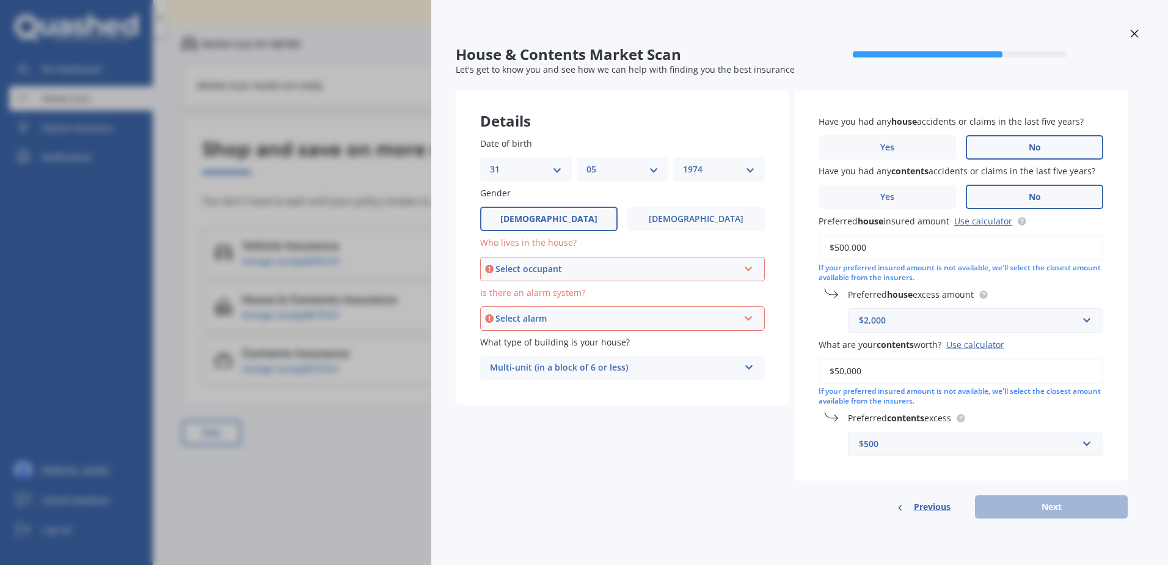
type input "$50,000"
click at [690, 274] on div "Select occupant" at bounding box center [617, 268] width 243 height 13
click at [593, 312] on div "Owner + Boarder" at bounding box center [622, 314] width 282 height 22
click at [704, 324] on div "Select alarm" at bounding box center [617, 318] width 243 height 13
click at [581, 382] on div "No" at bounding box center [622, 386] width 282 height 22
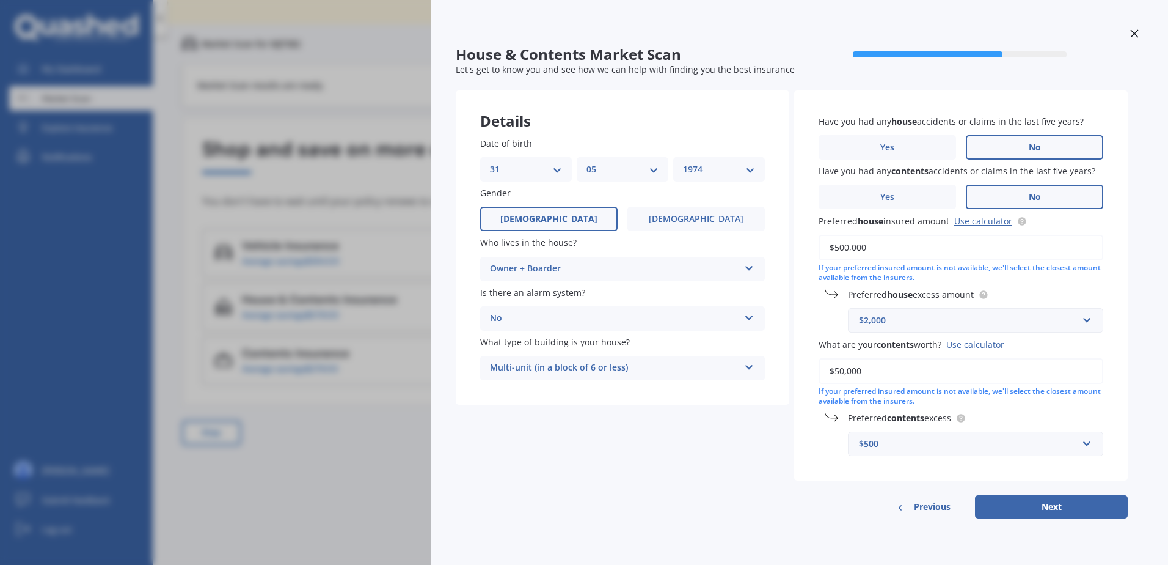
click at [1067, 505] on button "Next" at bounding box center [1051, 506] width 153 height 23
select select "31"
select select "05"
select select "1974"
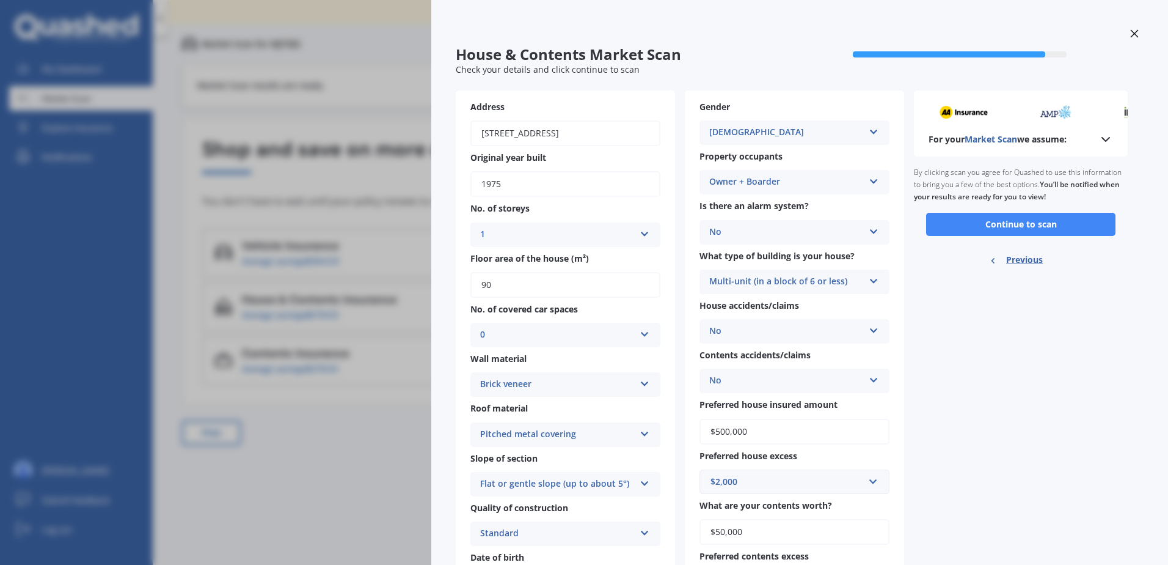
click at [1034, 225] on button "Continue to scan" at bounding box center [1020, 224] width 189 height 23
